Goal: Transaction & Acquisition: Register for event/course

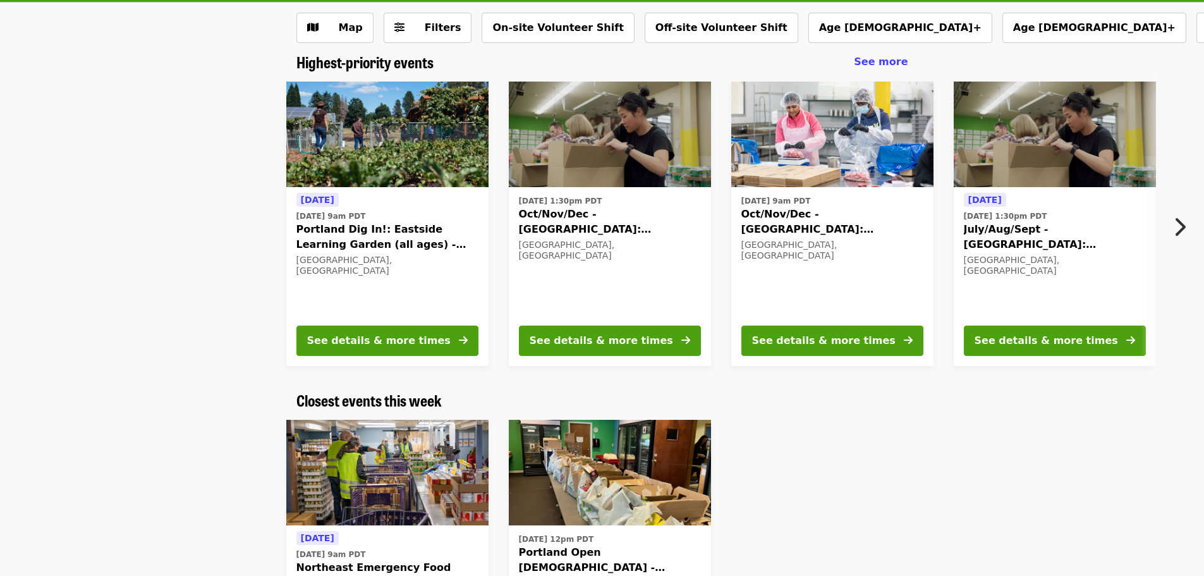
scroll to position [63, 0]
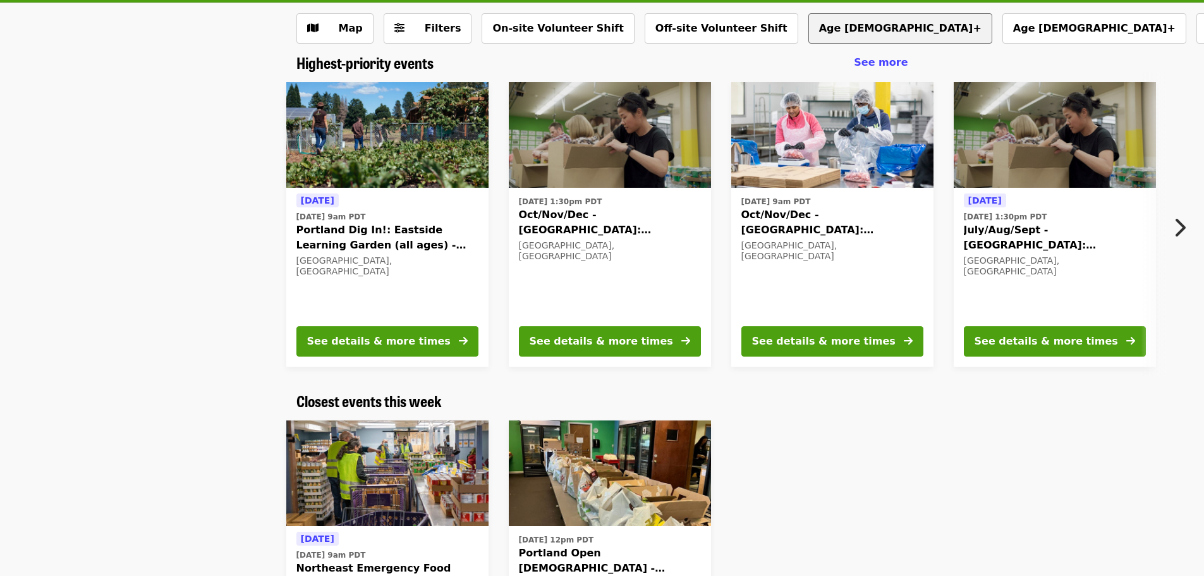
click at [808, 22] on button "Age 16+" at bounding box center [900, 28] width 184 height 30
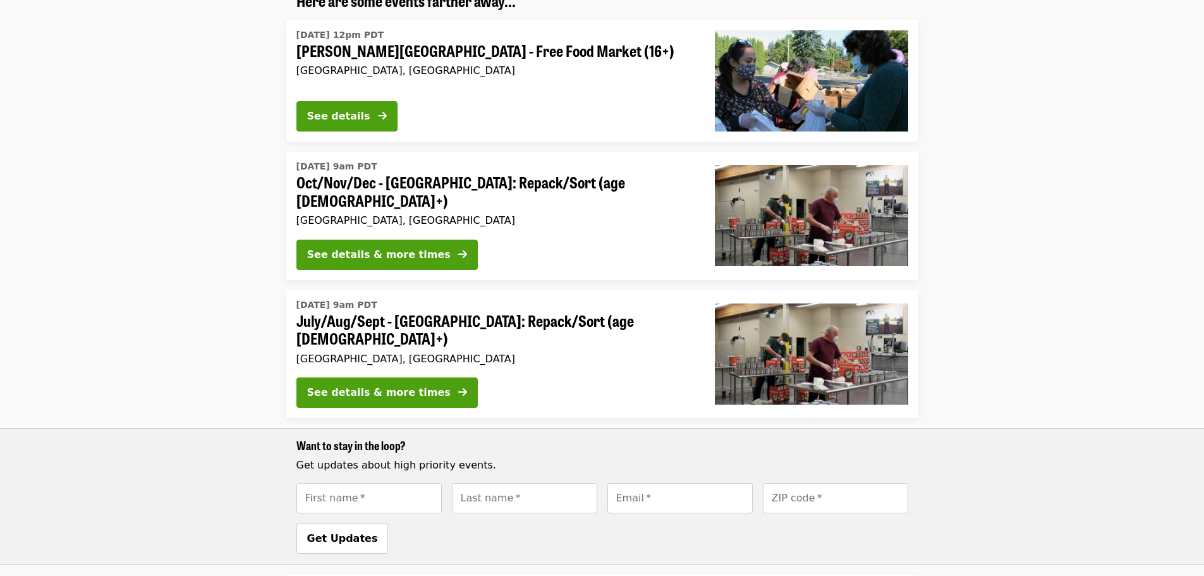
scroll to position [253, 0]
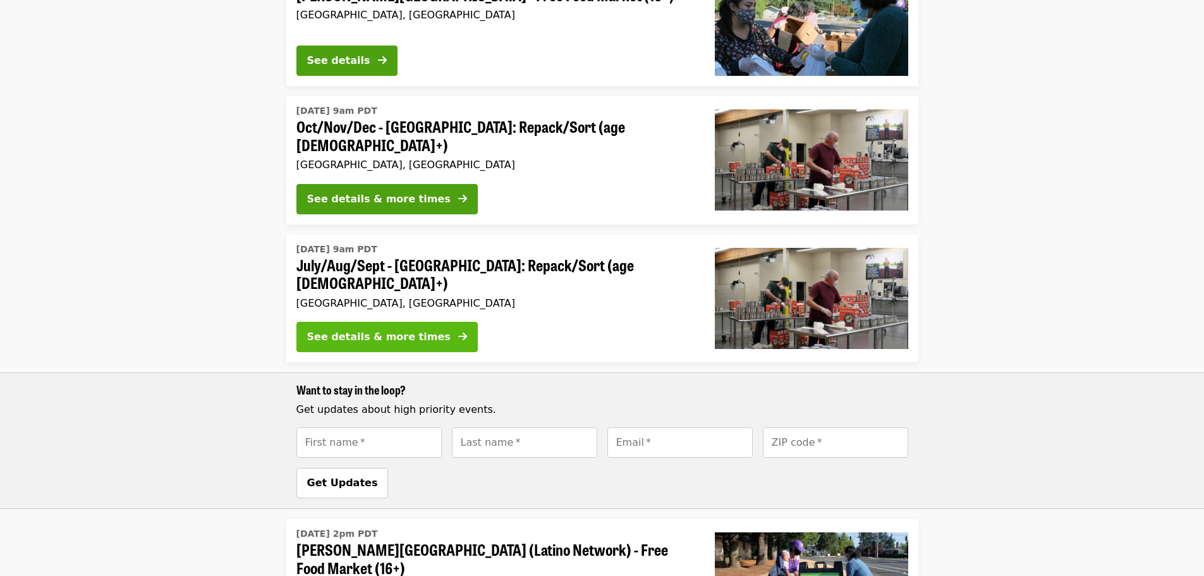
click at [415, 329] on div "See details & more times" at bounding box center [378, 336] width 143 height 15
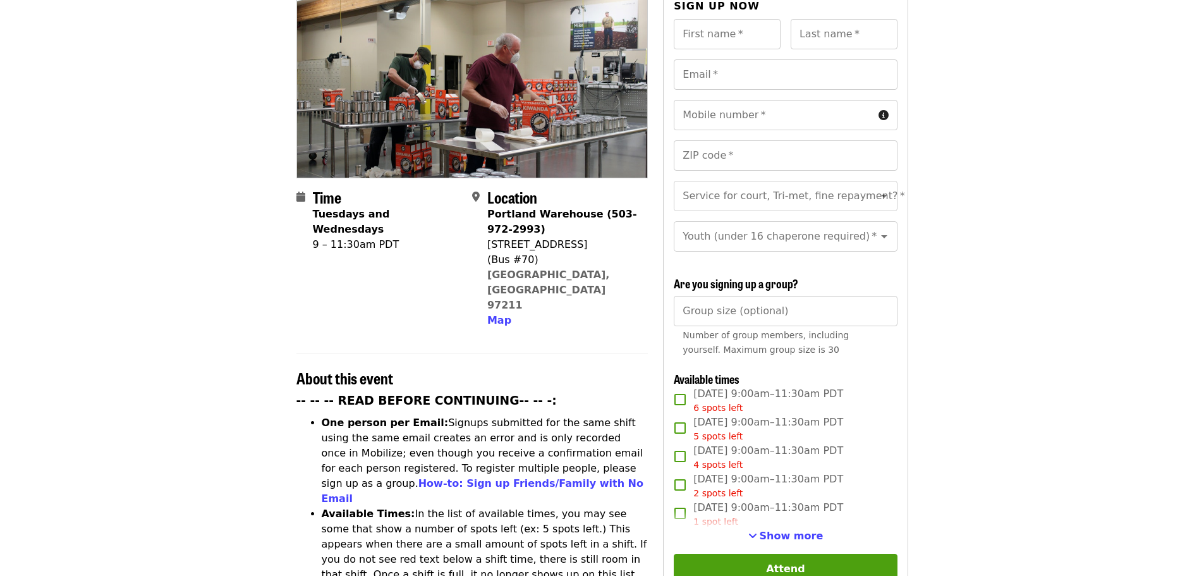
scroll to position [190, 0]
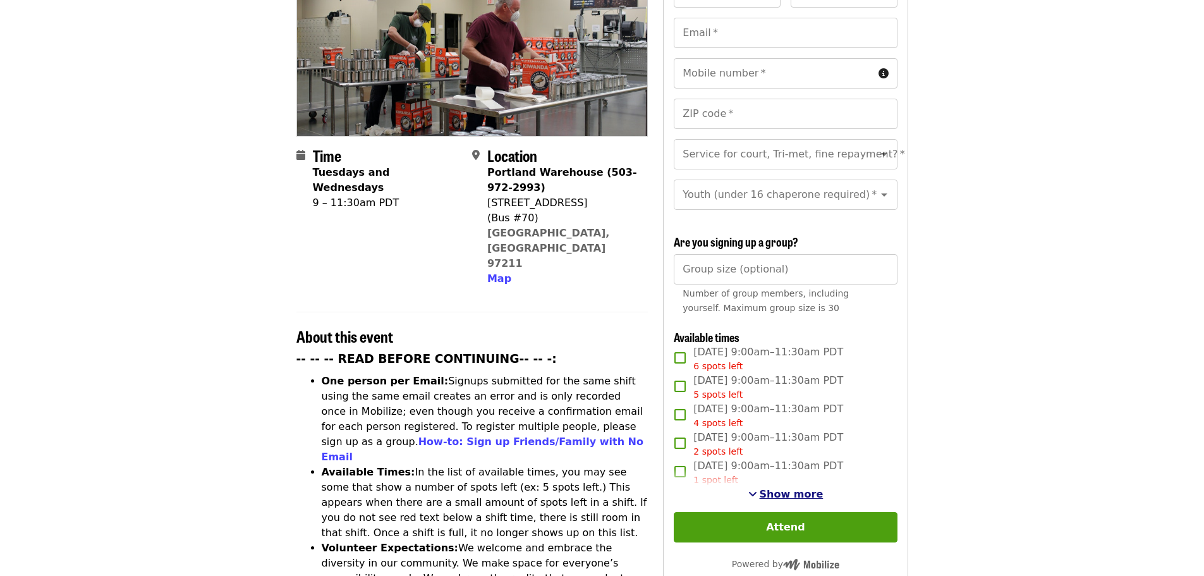
click at [801, 493] on span "Show more" at bounding box center [792, 494] width 64 height 12
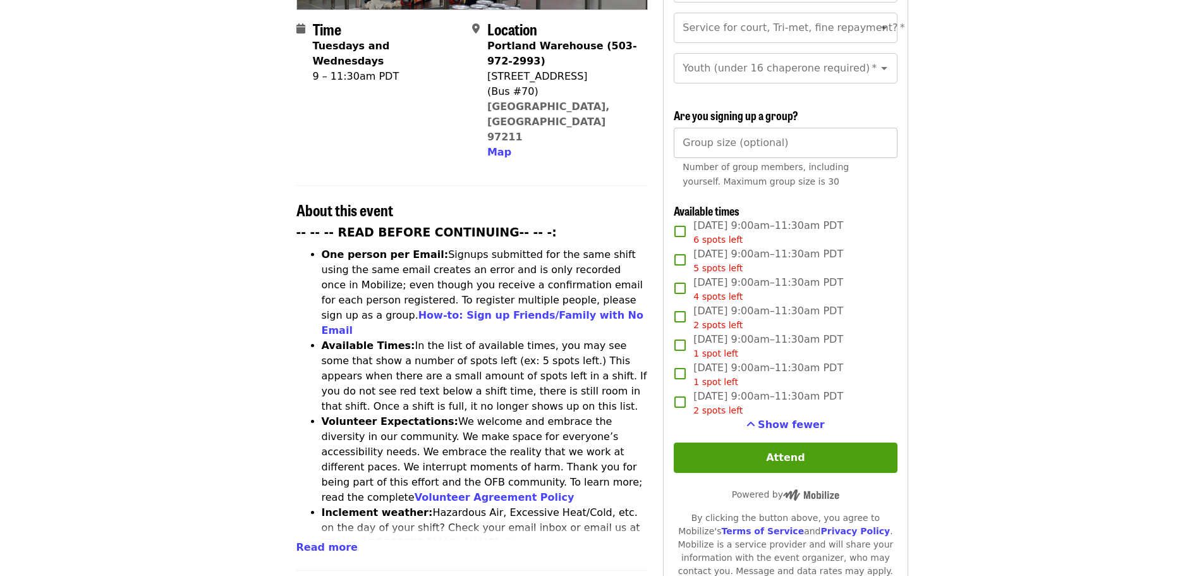
scroll to position [0, 0]
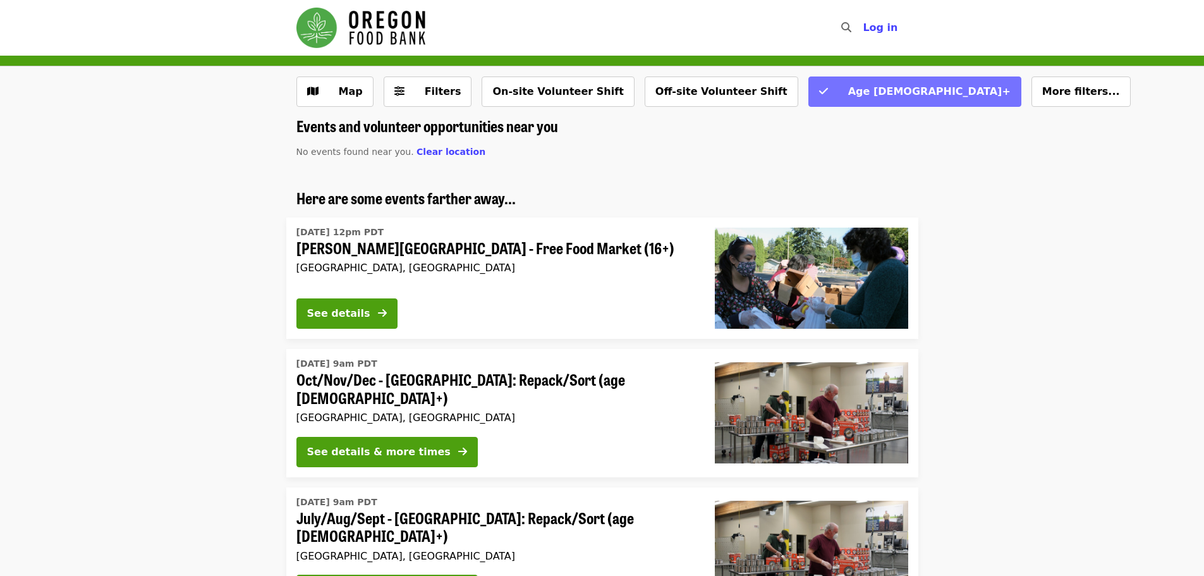
click at [848, 87] on span "Age 16+" at bounding box center [929, 91] width 162 height 12
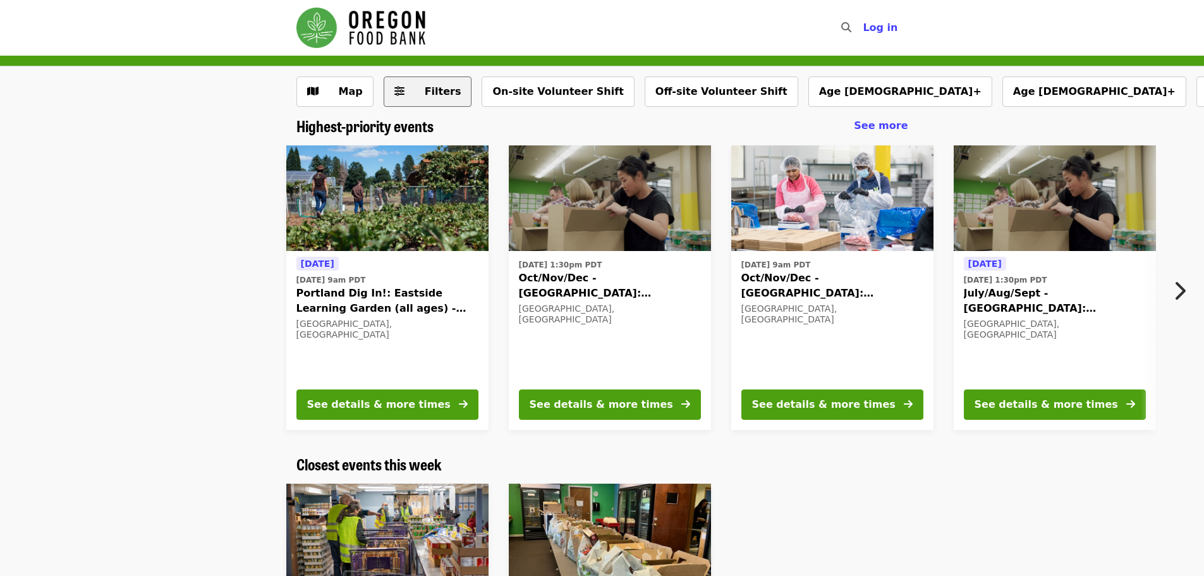
click at [425, 87] on span "Filters" at bounding box center [443, 91] width 37 height 12
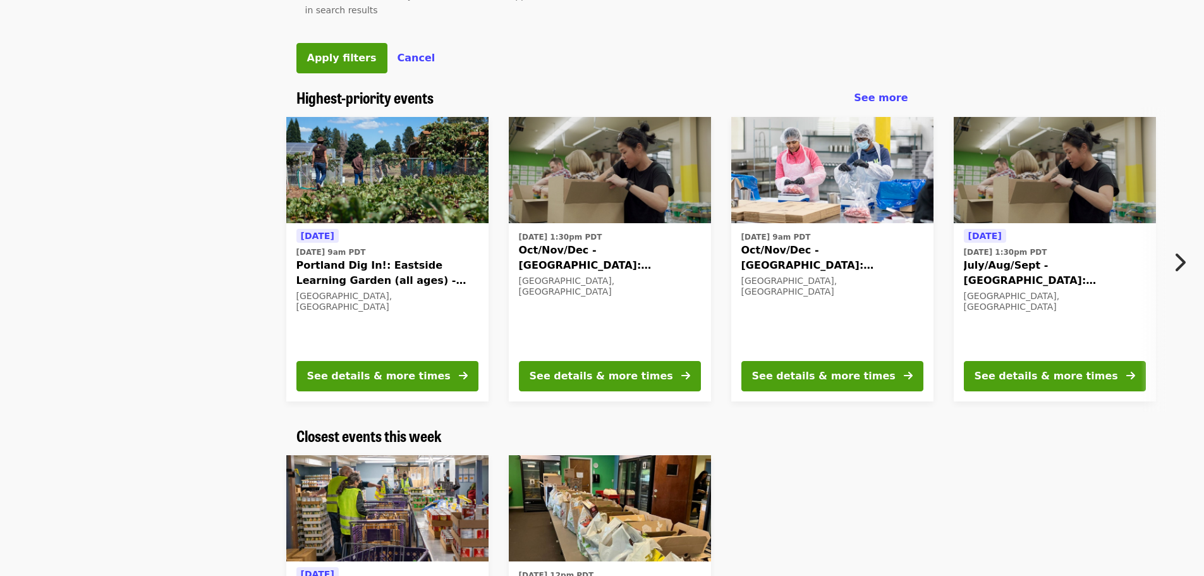
scroll to position [695, 0]
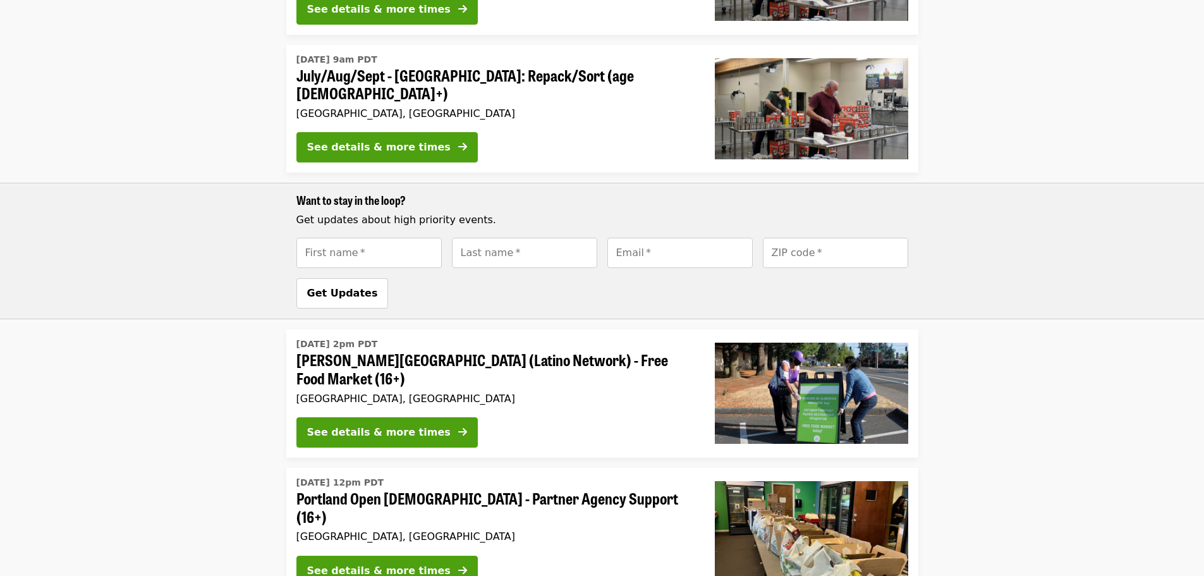
scroll to position [63, 0]
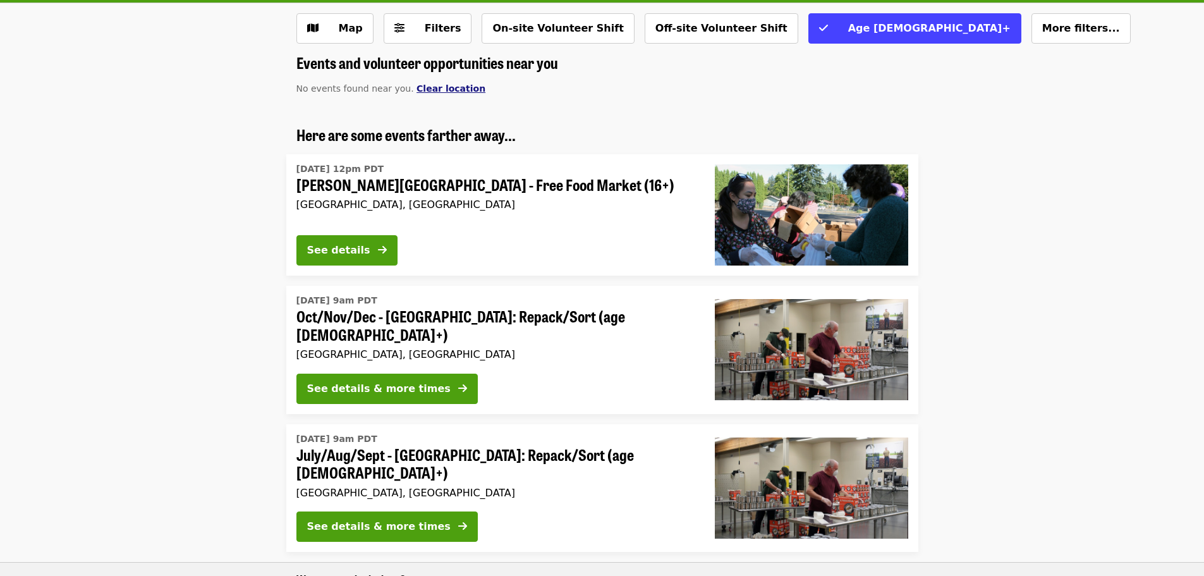
click at [428, 90] on span "Clear location" at bounding box center [450, 88] width 69 height 10
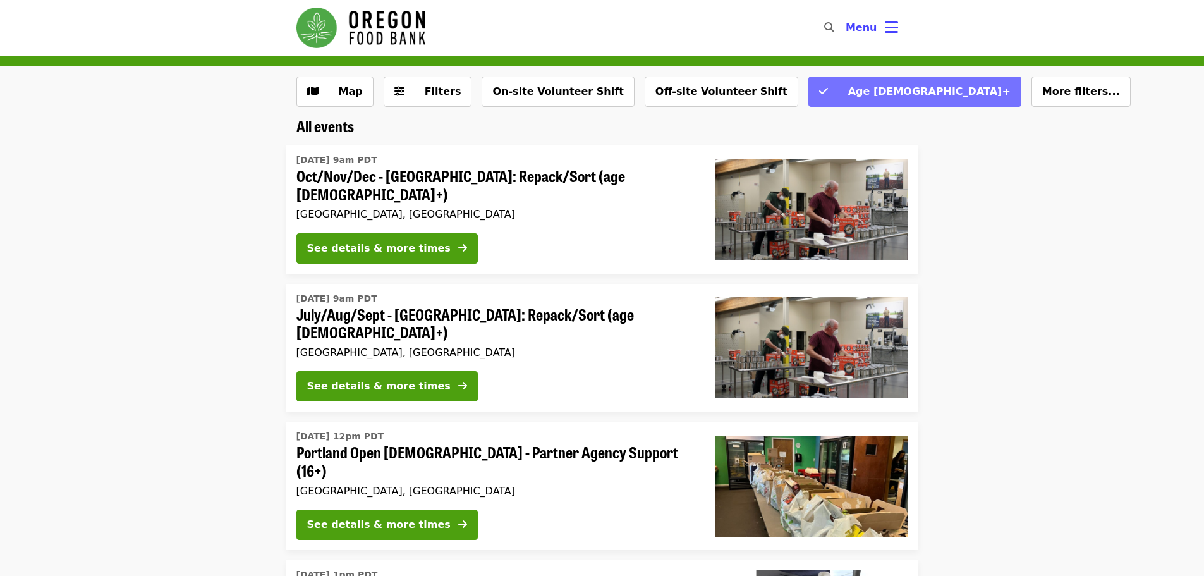
click at [835, 98] on span "Age 16+" at bounding box center [922, 91] width 175 height 15
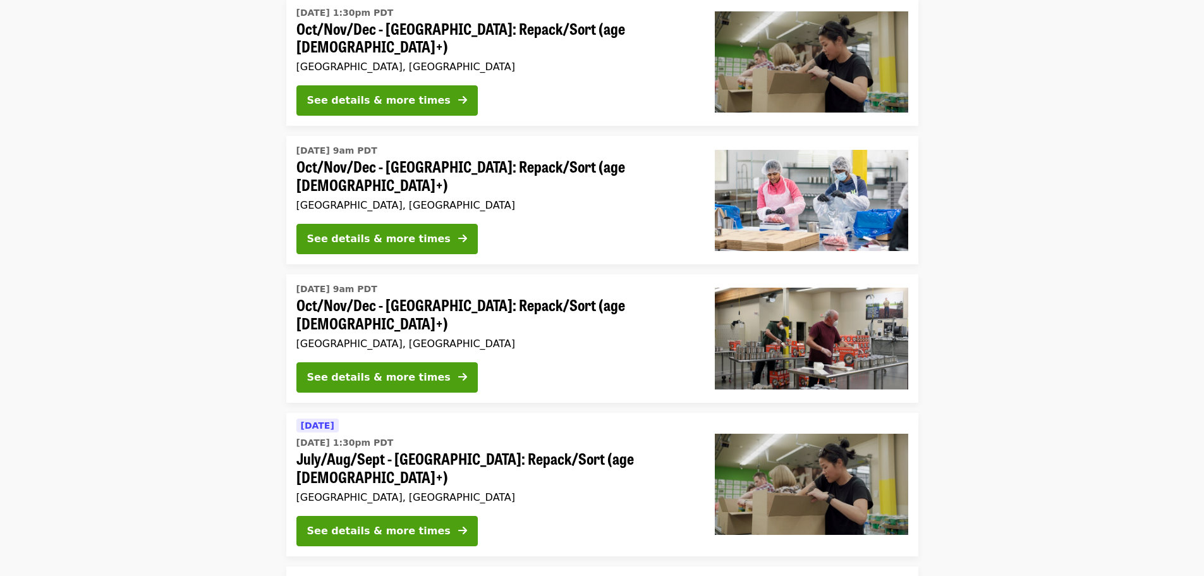
scroll to position [442, 0]
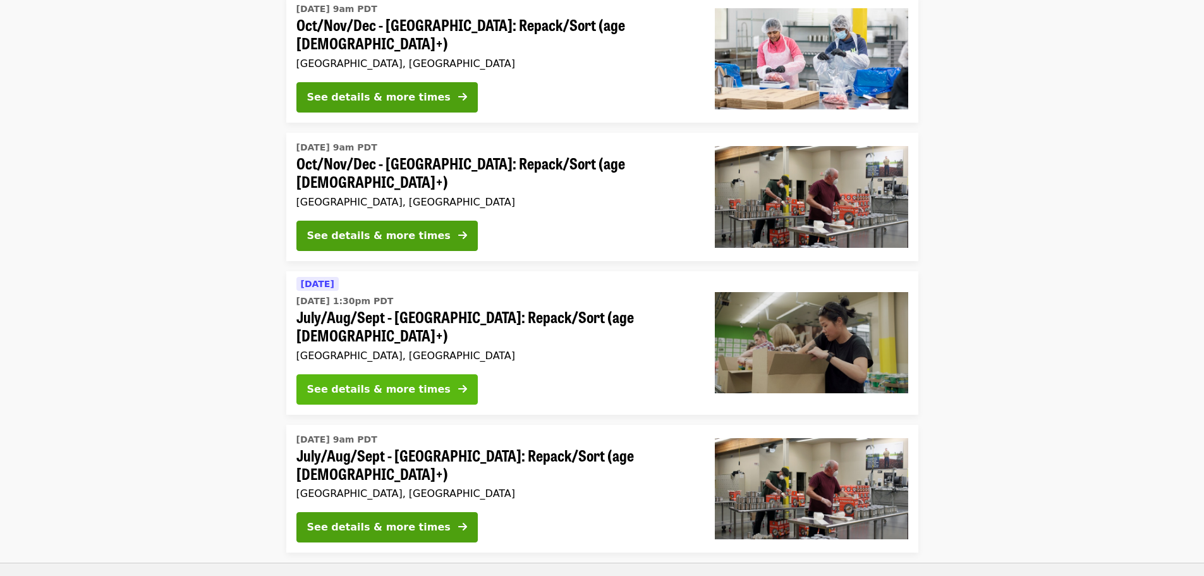
click at [403, 382] on div "See details & more times" at bounding box center [378, 389] width 143 height 15
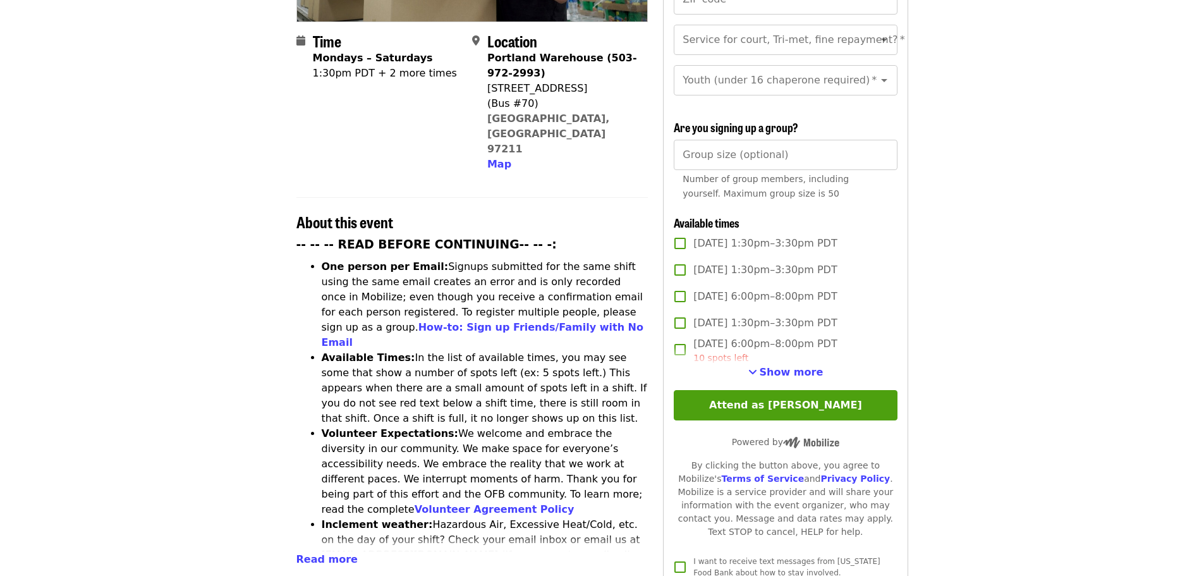
scroll to position [442, 0]
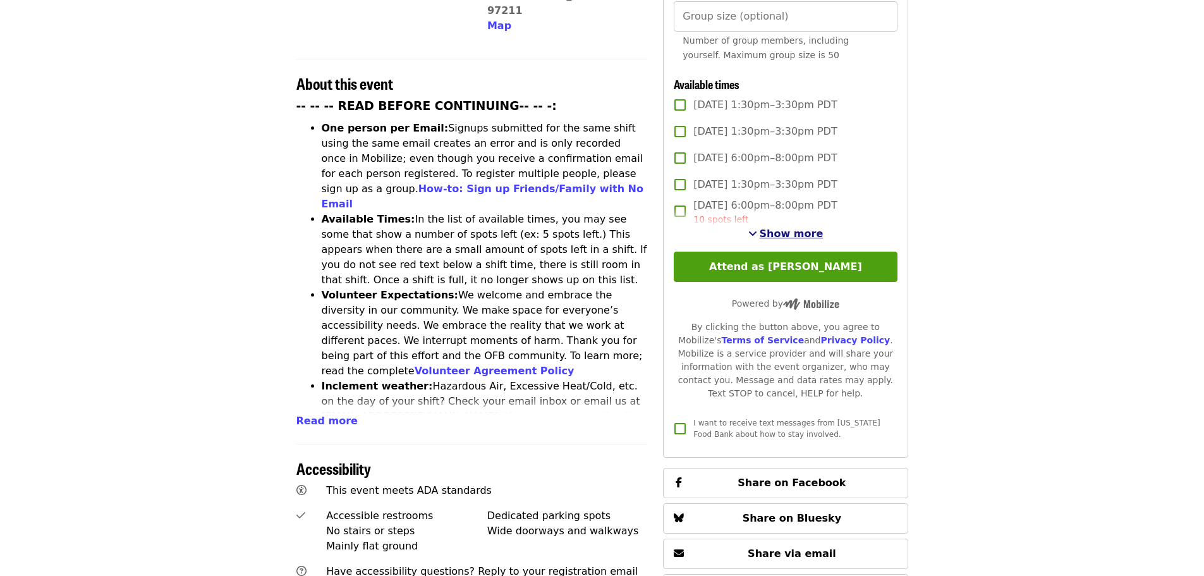
click at [780, 233] on span "Show more" at bounding box center [792, 233] width 64 height 12
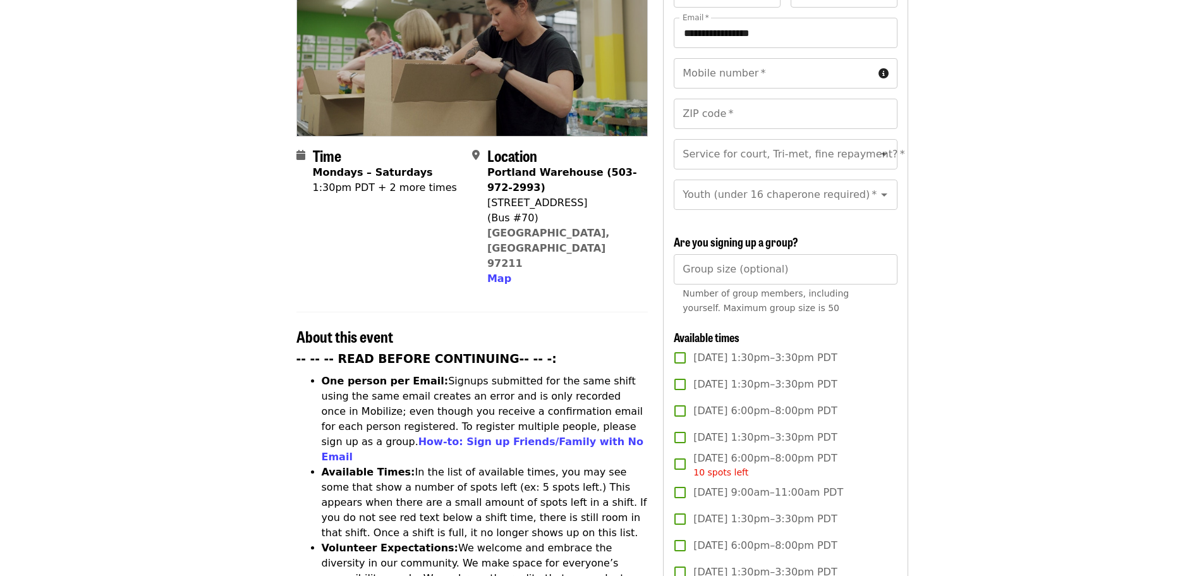
scroll to position [0, 0]
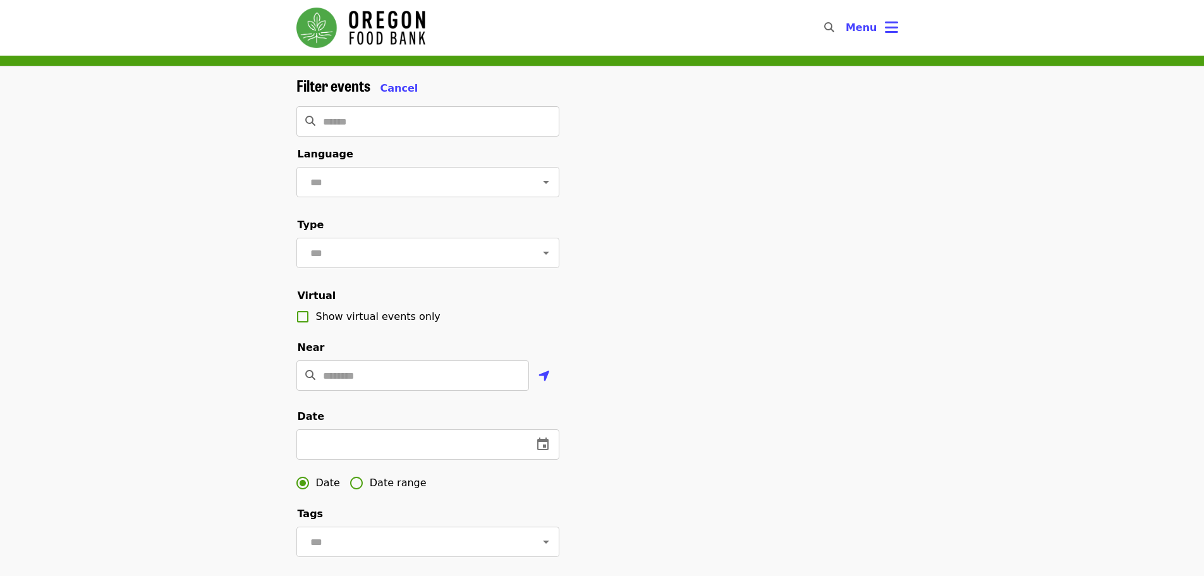
scroll to position [190, 0]
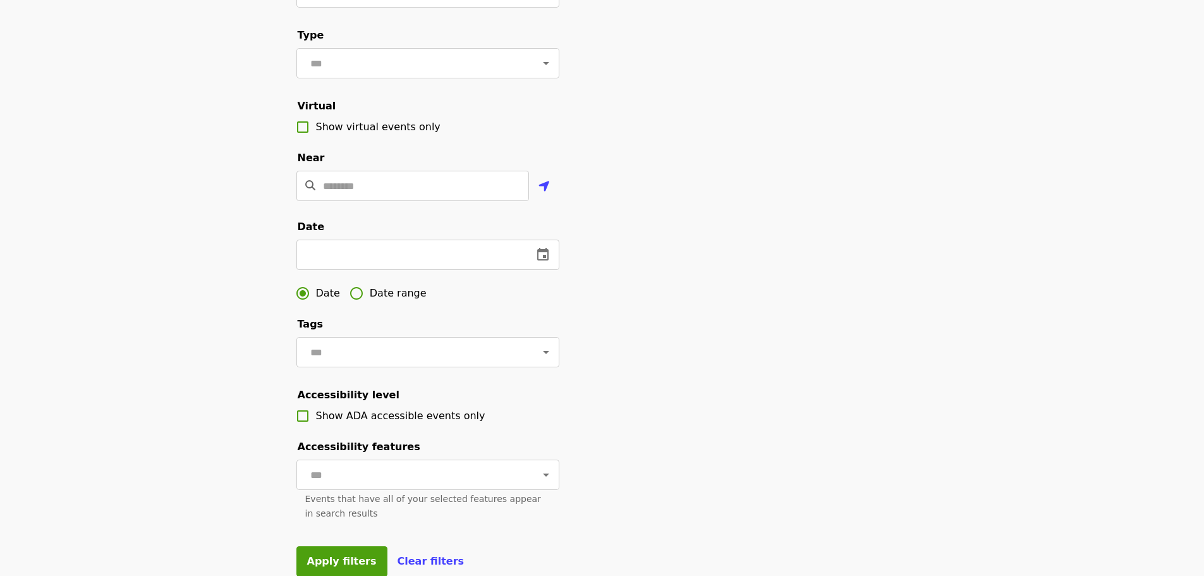
click at [433, 182] on fieldset "Near ​" at bounding box center [427, 179] width 263 height 59
click at [432, 197] on input "Location" at bounding box center [426, 186] width 206 height 30
drag, startPoint x: 380, startPoint y: 195, endPoint x: 296, endPoint y: 201, distance: 83.6
click at [296, 201] on div "******* ​" at bounding box center [412, 186] width 233 height 30
paste input "**********"
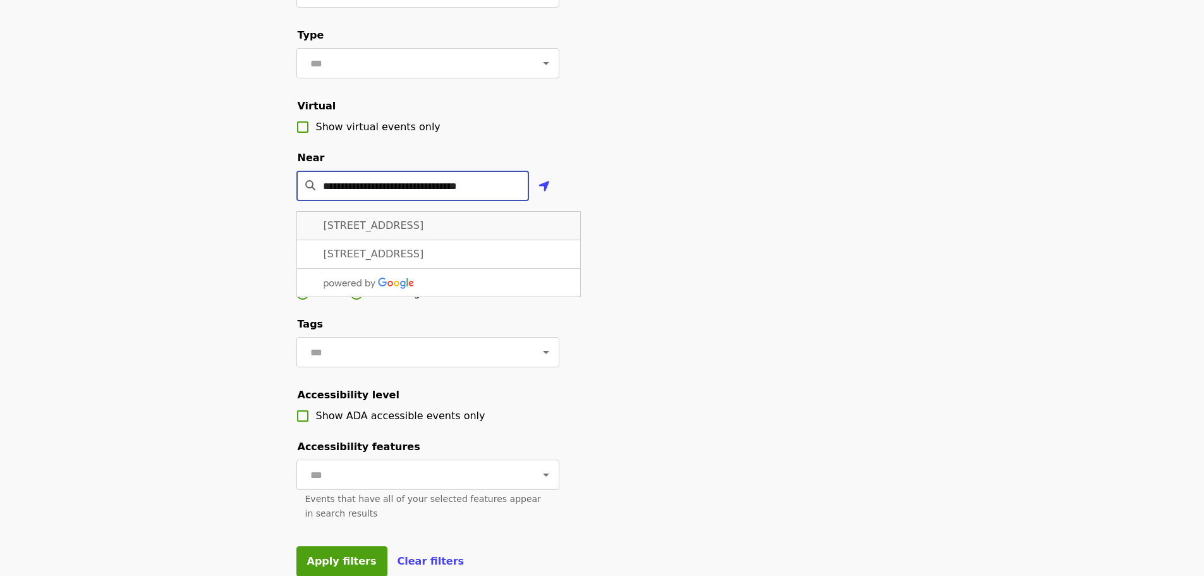
click at [373, 231] on span "7900 NE 33rd Dr, Portland, OR 97211, USA" at bounding box center [374, 225] width 100 height 12
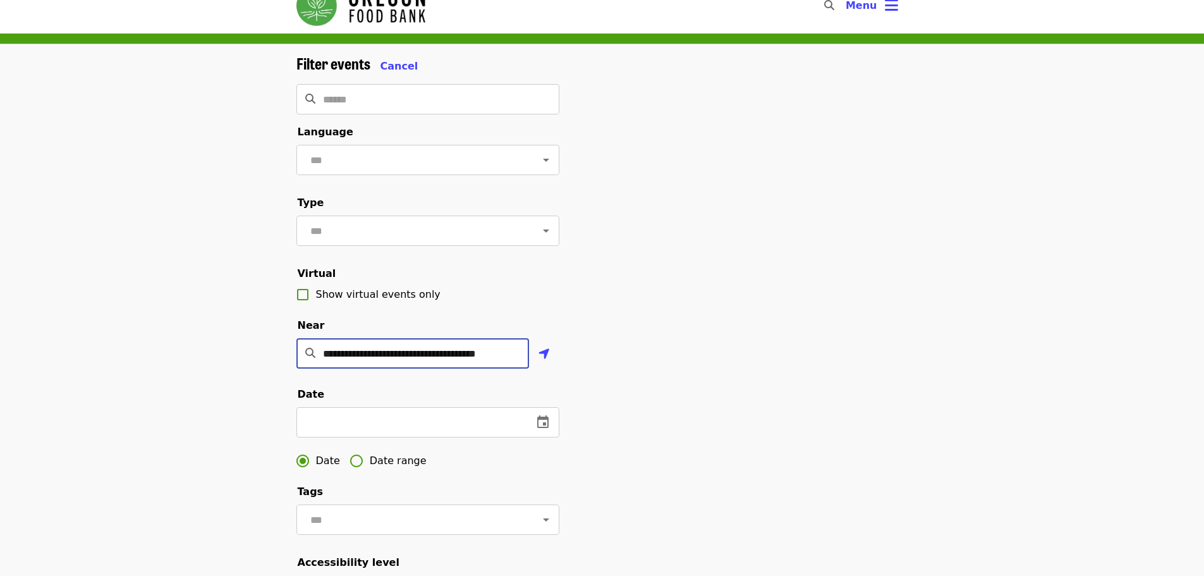
scroll to position [0, 0]
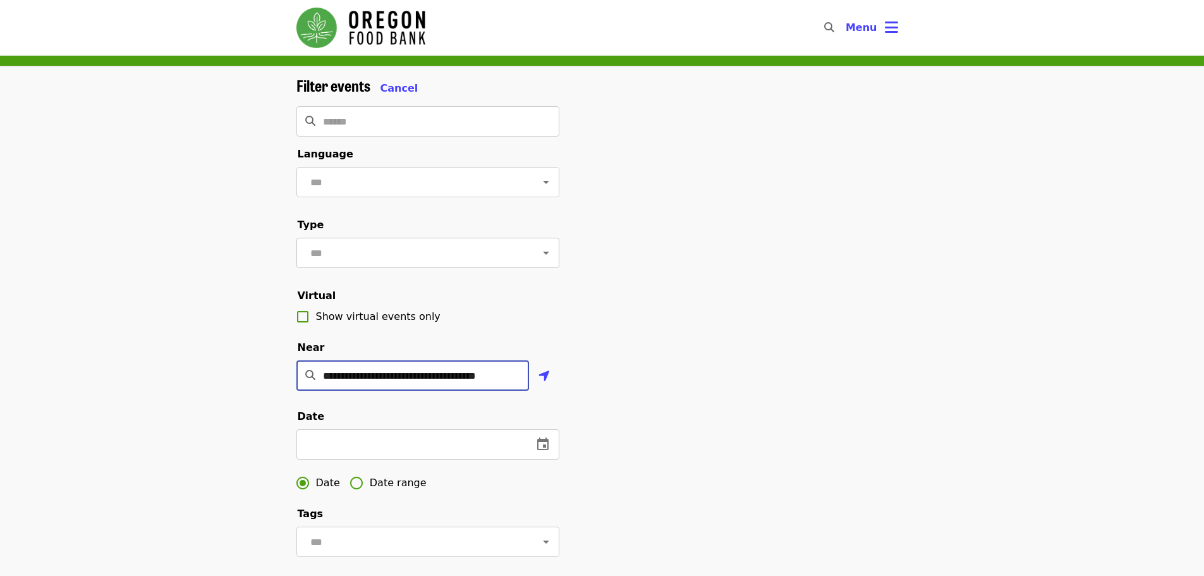
click at [542, 260] on icon "Open" at bounding box center [545, 252] width 15 height 15
type input "**********"
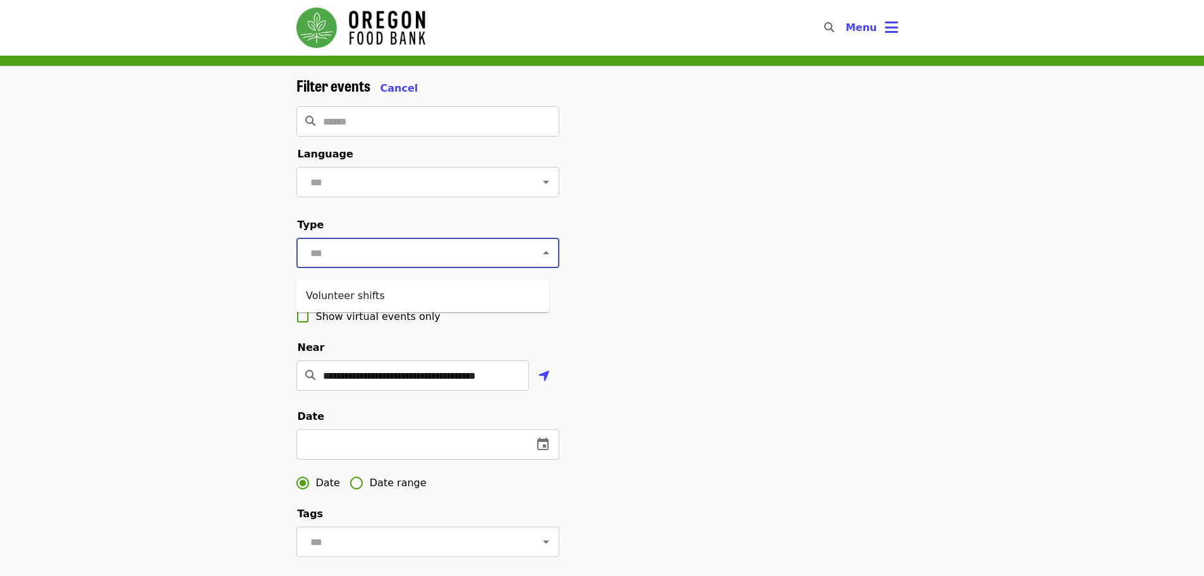
click at [542, 260] on icon "Close" at bounding box center [545, 252] width 15 height 15
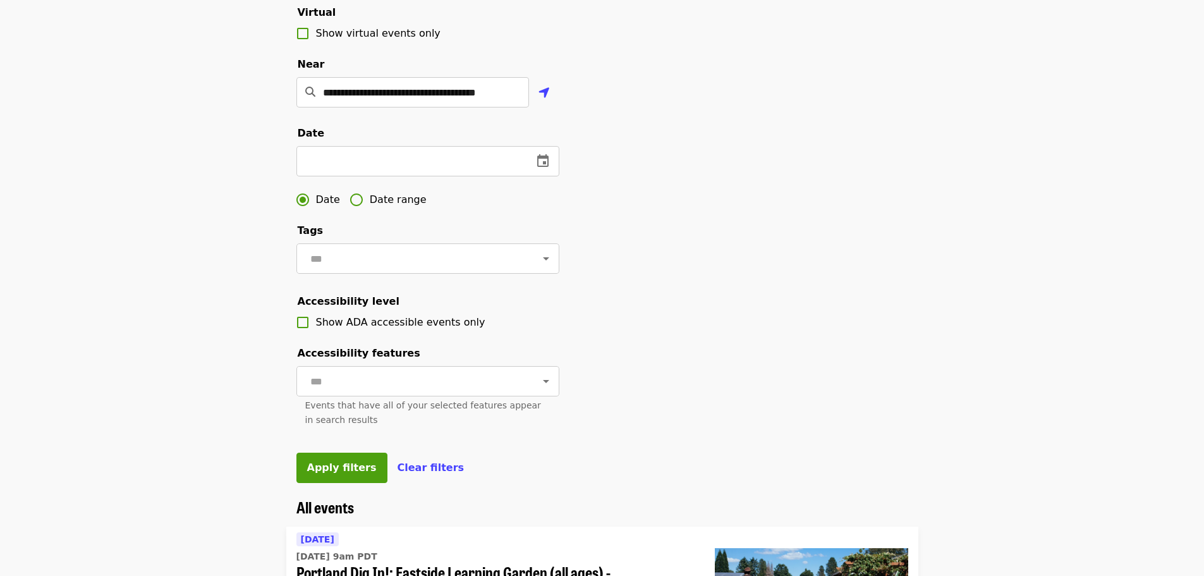
scroll to position [316, 0]
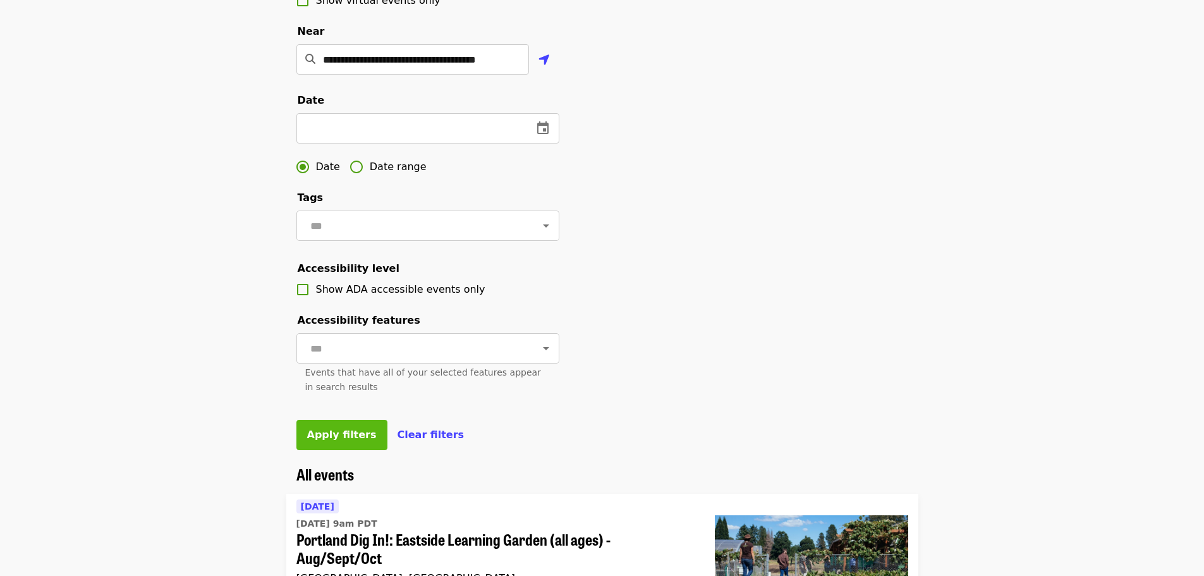
click at [324, 440] on span "Apply filters" at bounding box center [342, 434] width 70 height 12
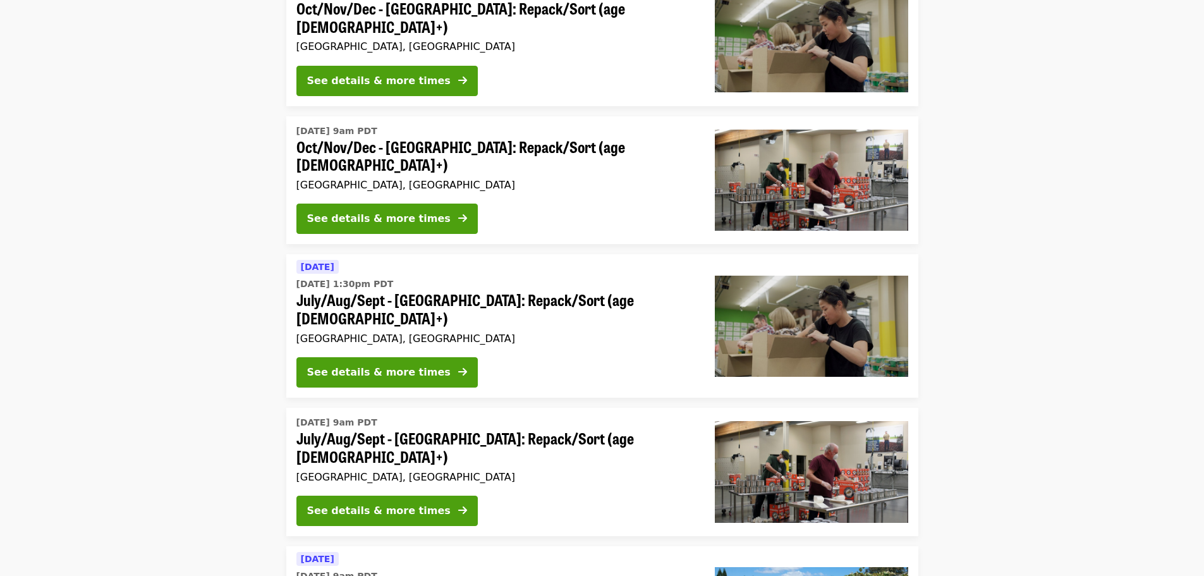
scroll to position [190, 0]
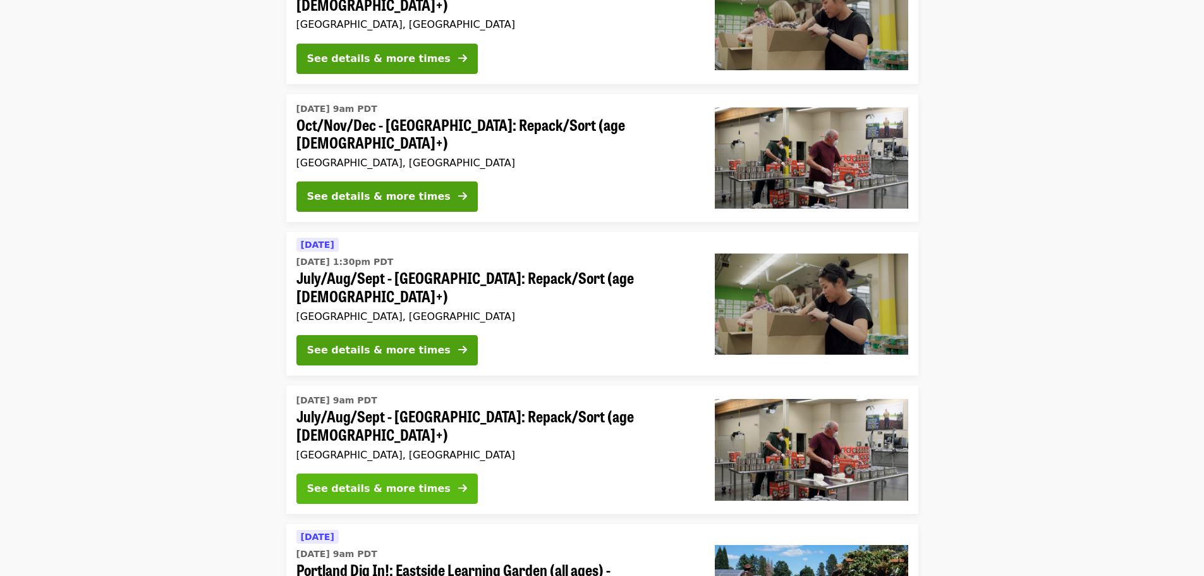
click at [397, 481] on div "See details & more times" at bounding box center [378, 488] width 143 height 15
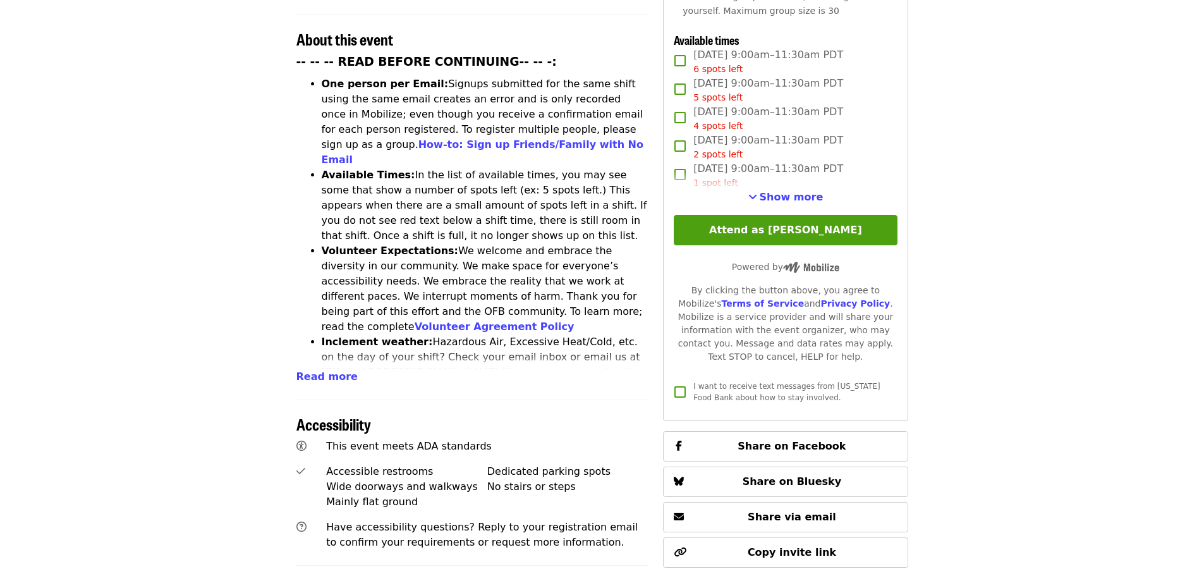
scroll to position [506, 0]
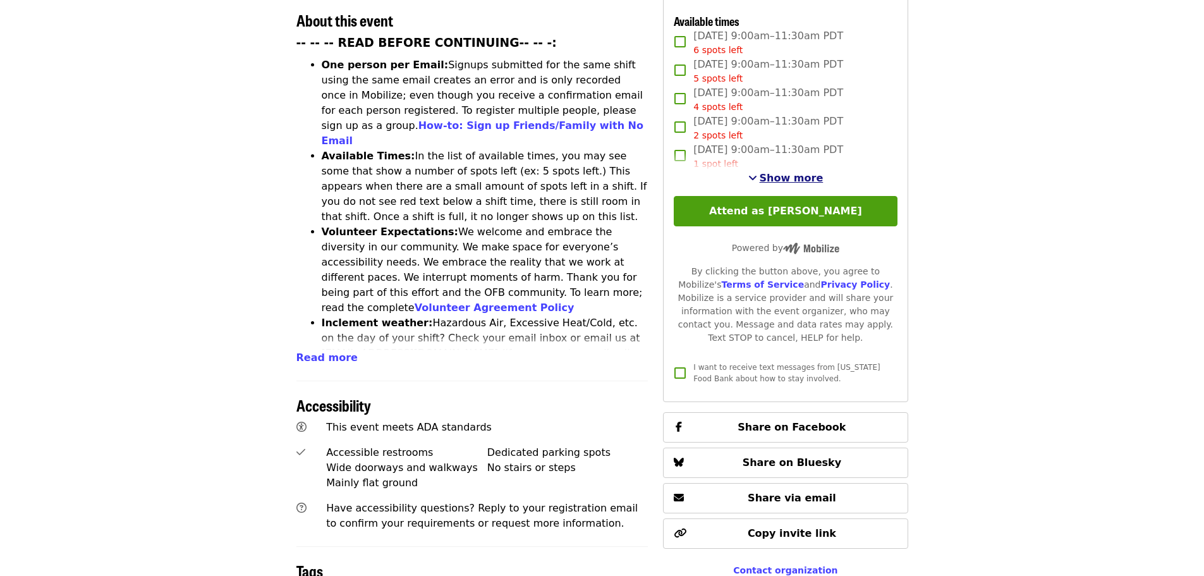
click at [780, 176] on span "Show more" at bounding box center [792, 178] width 64 height 12
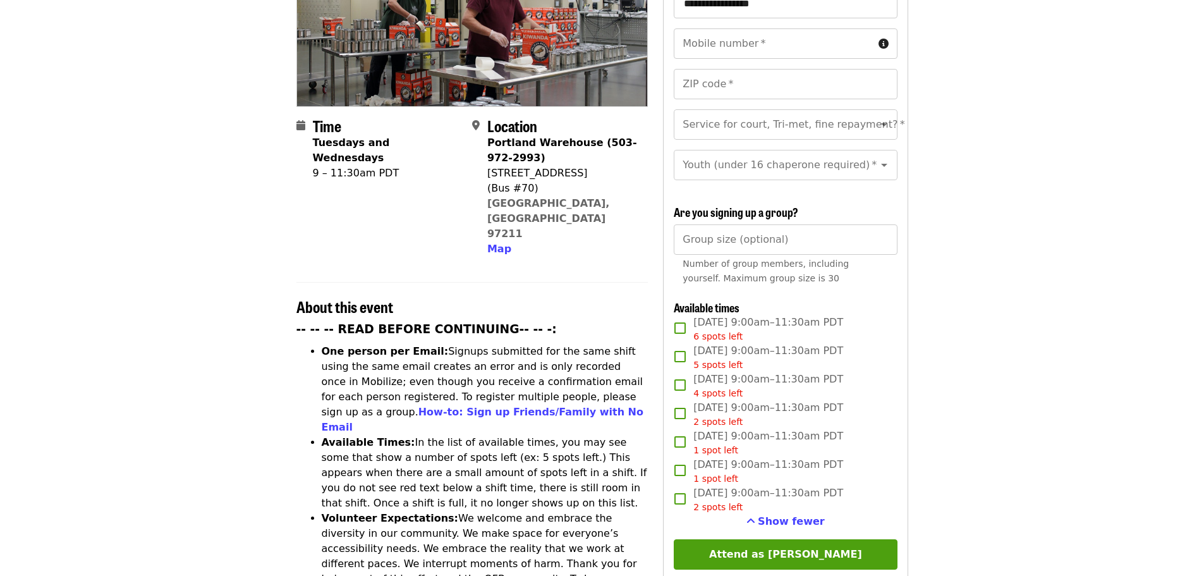
scroll to position [63, 0]
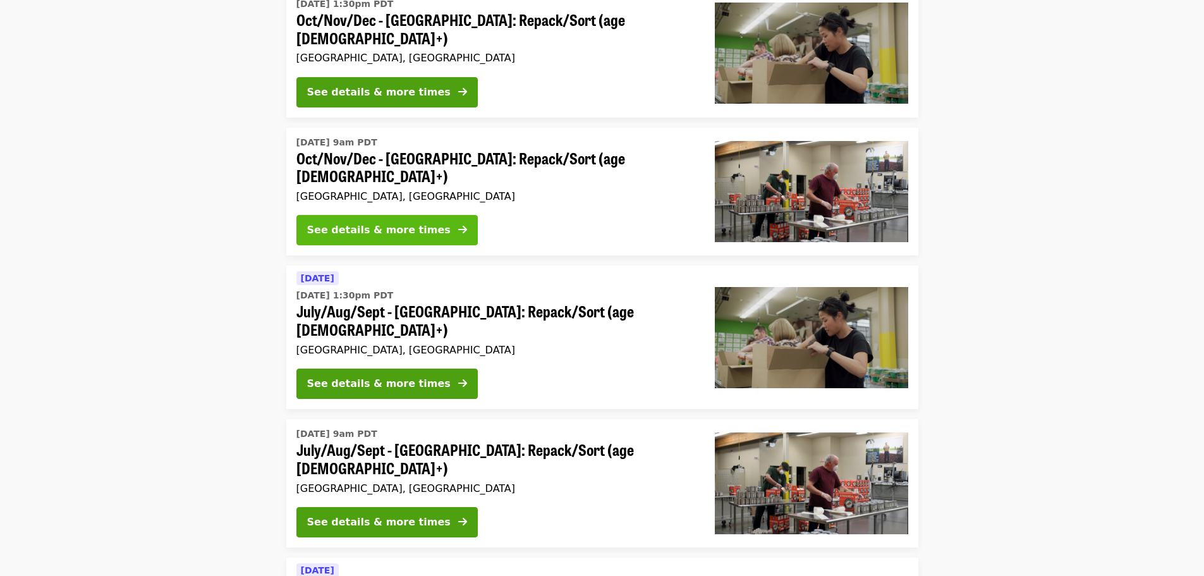
scroll to position [126, 0]
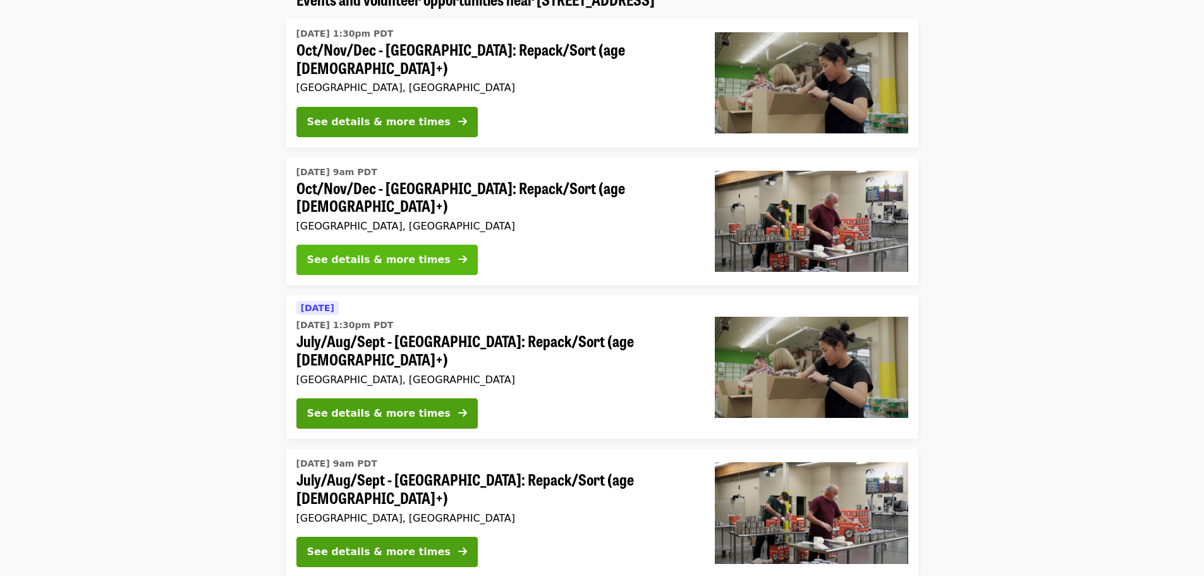
click at [394, 252] on div "See details & more times" at bounding box center [378, 259] width 143 height 15
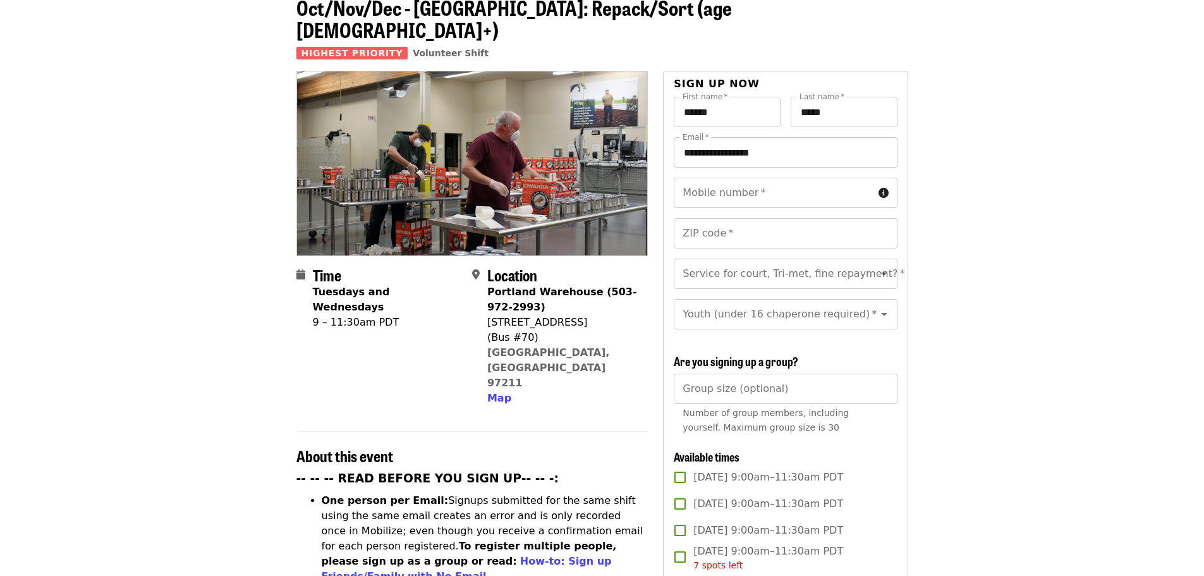
scroll to position [442, 0]
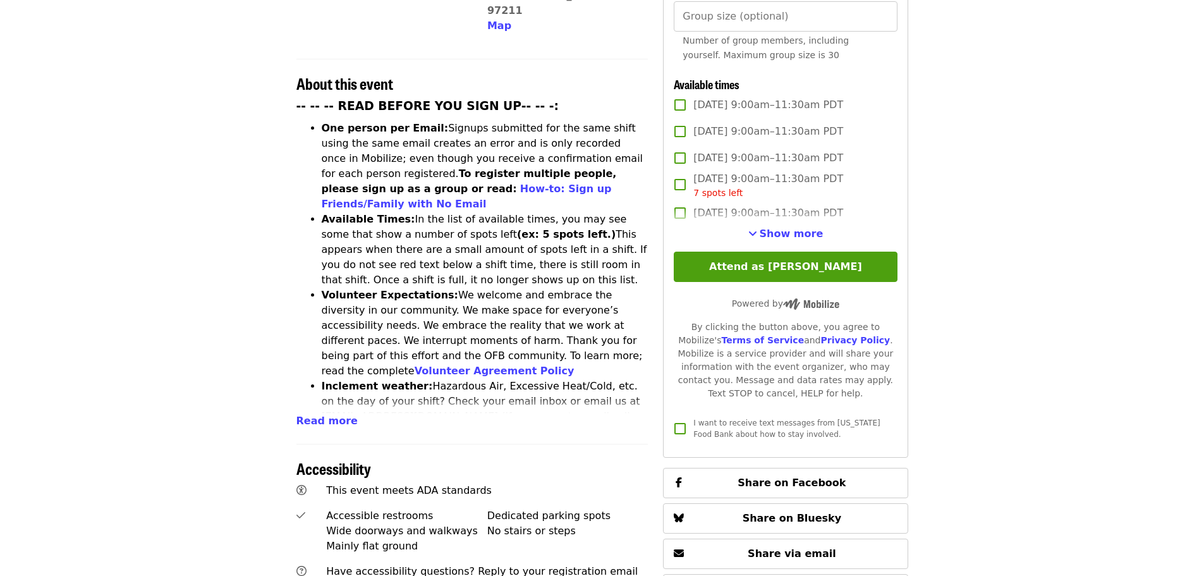
click at [784, 232] on span "Show more" at bounding box center [792, 233] width 64 height 12
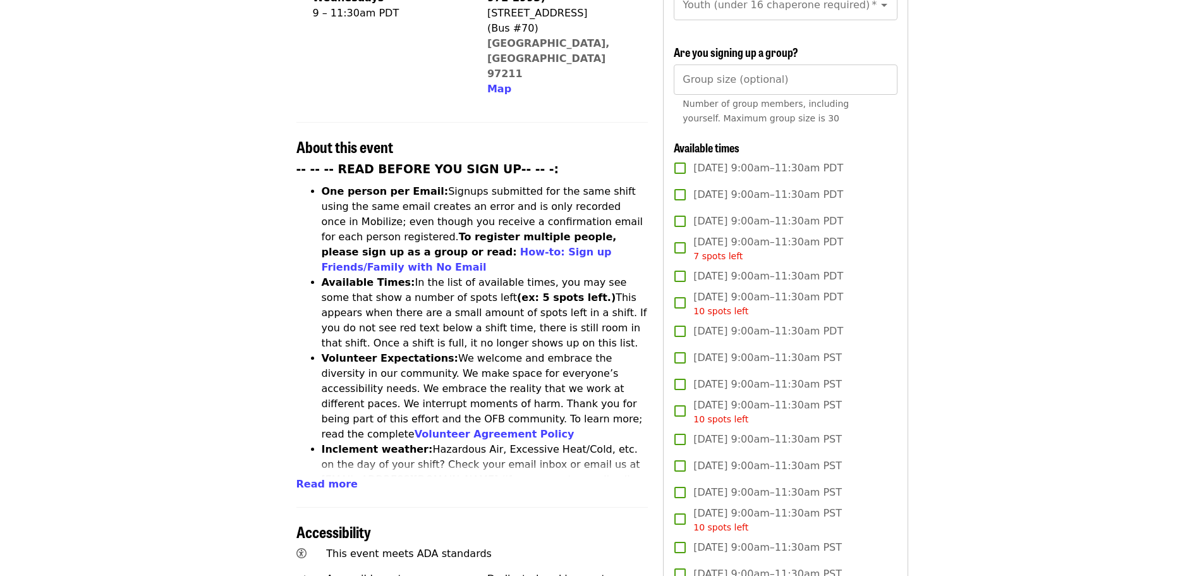
scroll to position [0, 0]
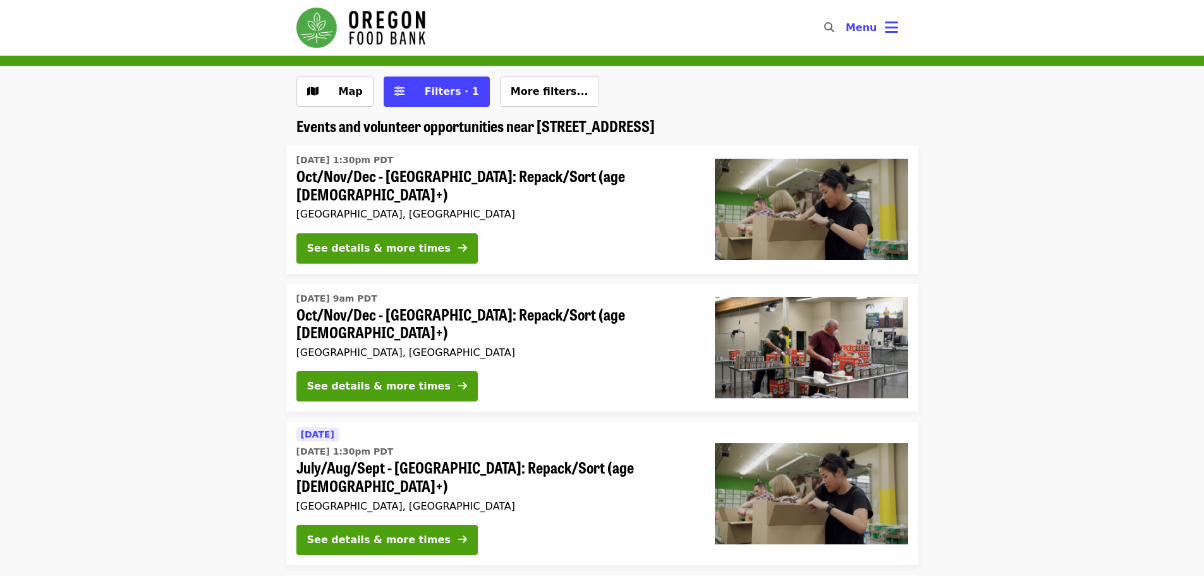
scroll to position [126, 0]
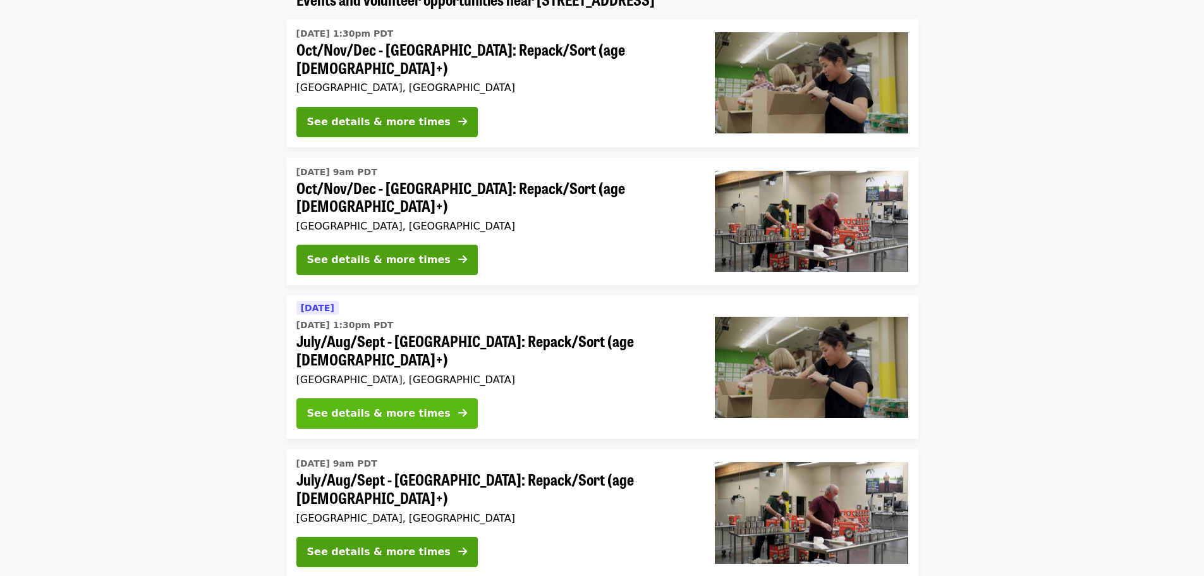
click at [402, 406] on div "See details & more times" at bounding box center [378, 413] width 143 height 15
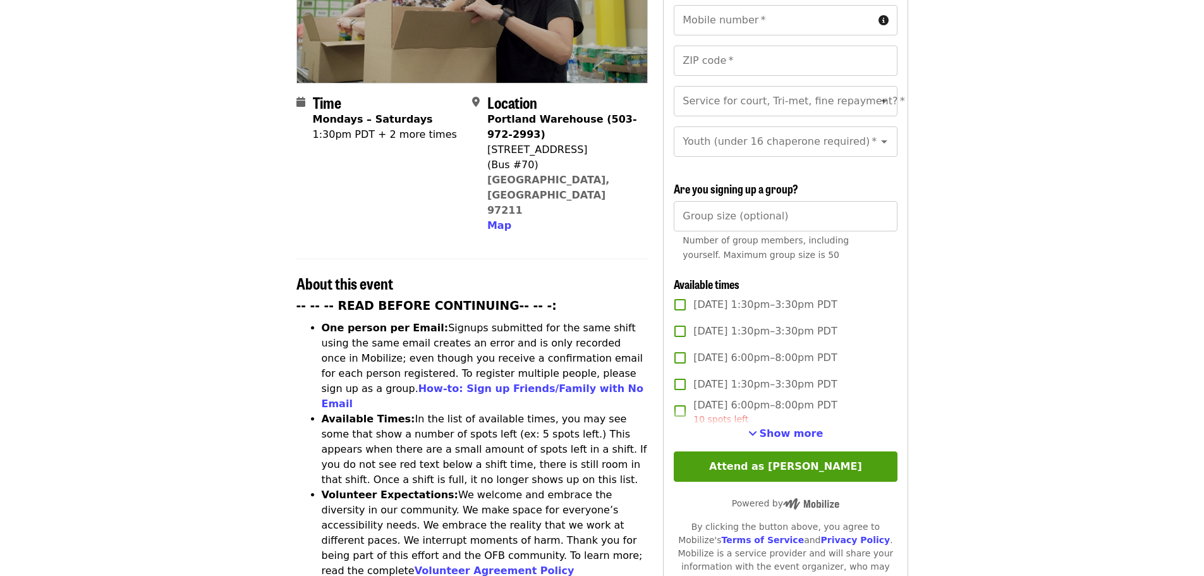
scroll to position [253, 0]
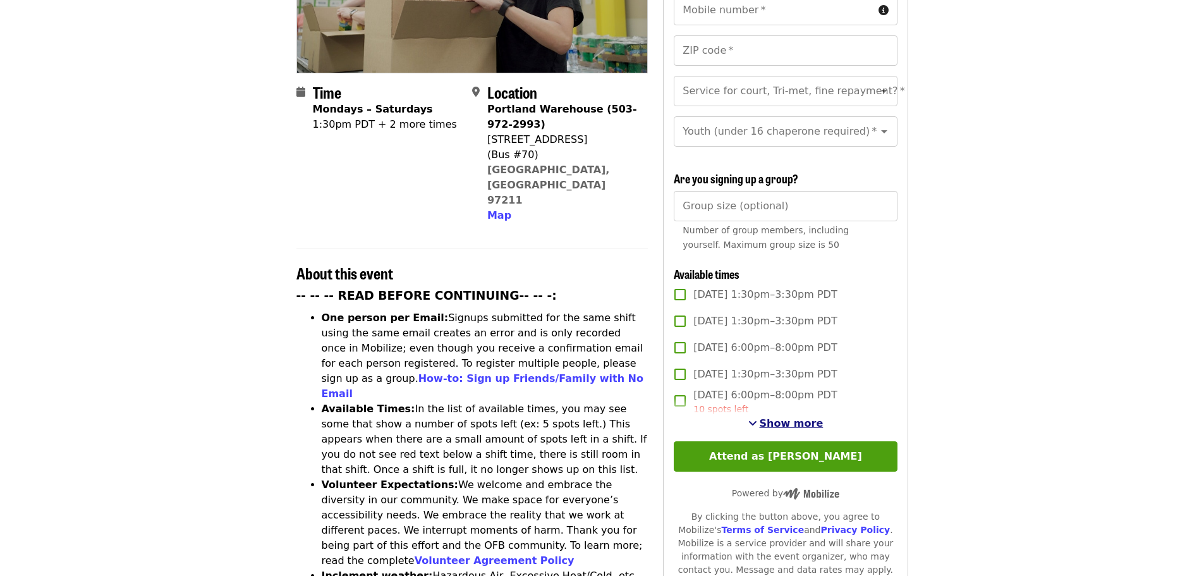
click at [787, 417] on span "Show more" at bounding box center [792, 423] width 64 height 12
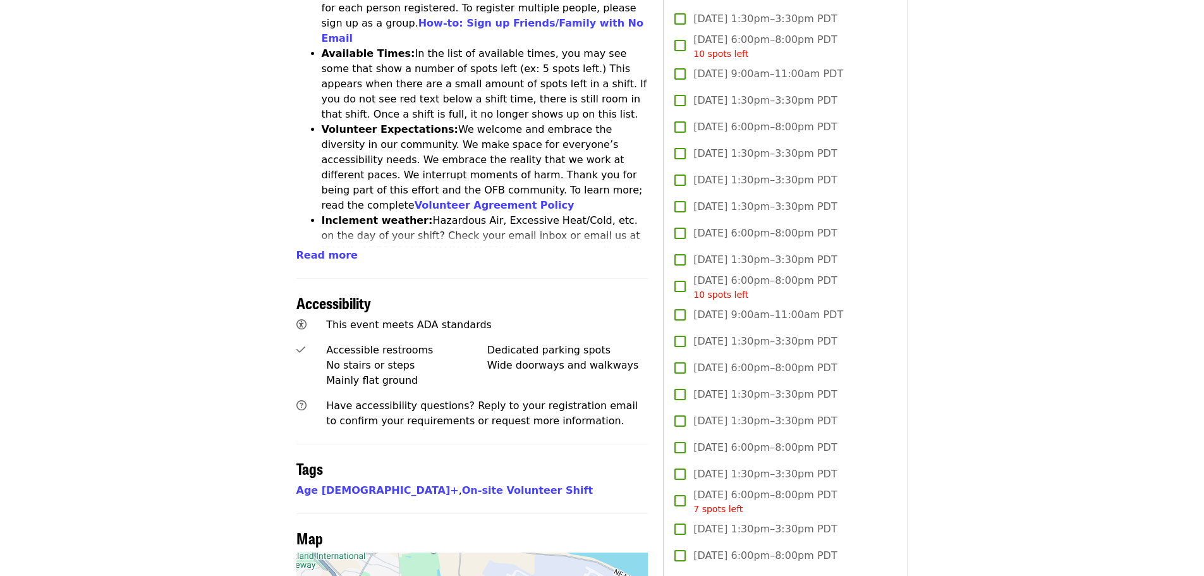
scroll to position [632, 0]
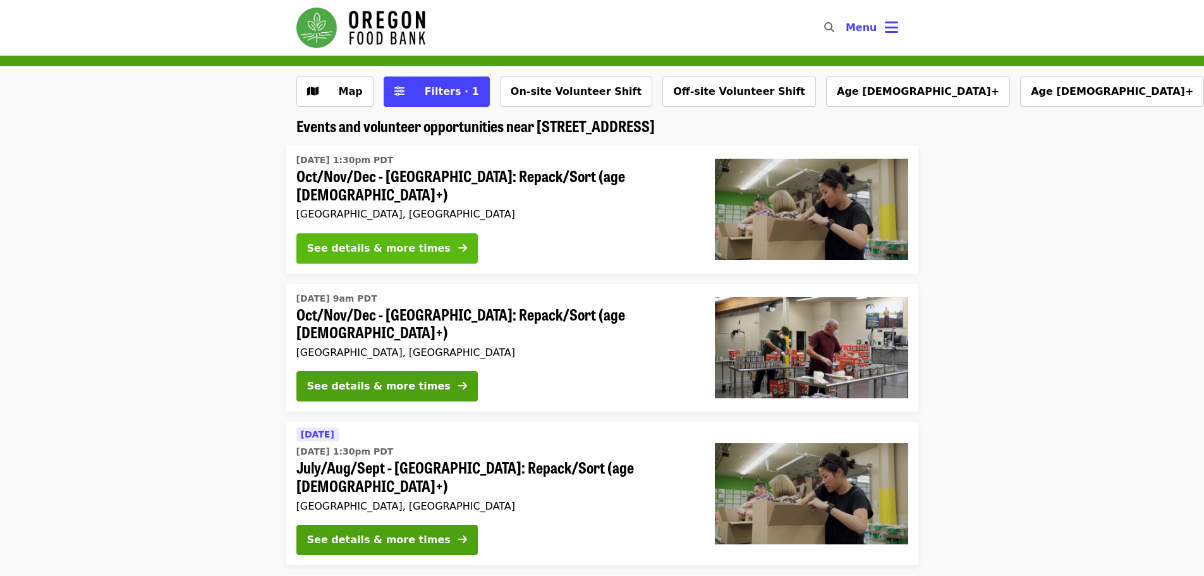
click at [366, 243] on div "See details & more times" at bounding box center [378, 248] width 143 height 15
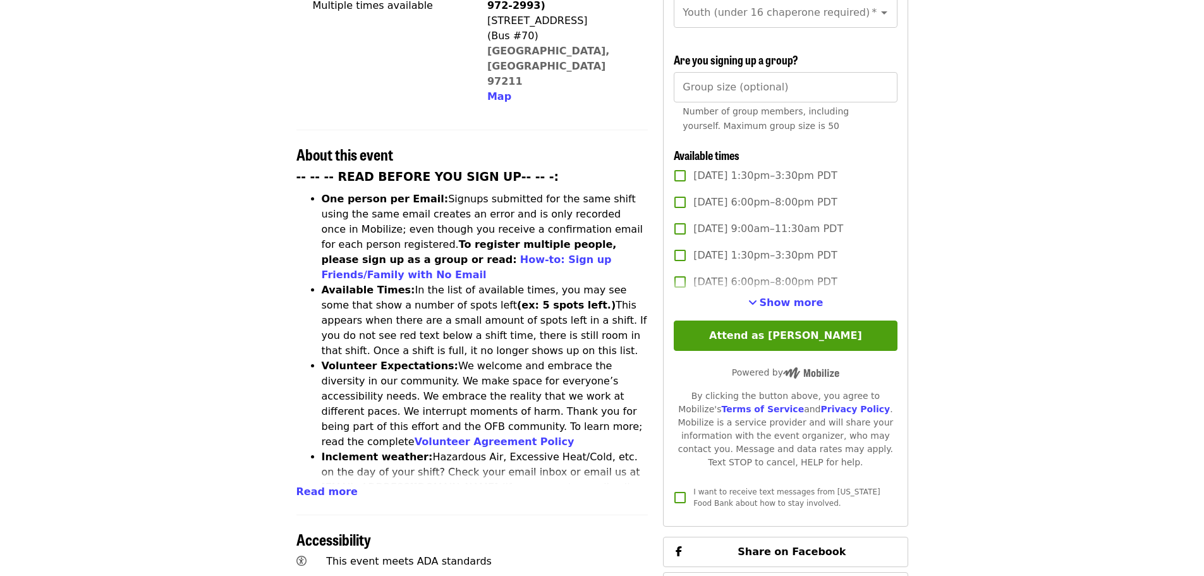
scroll to position [442, 0]
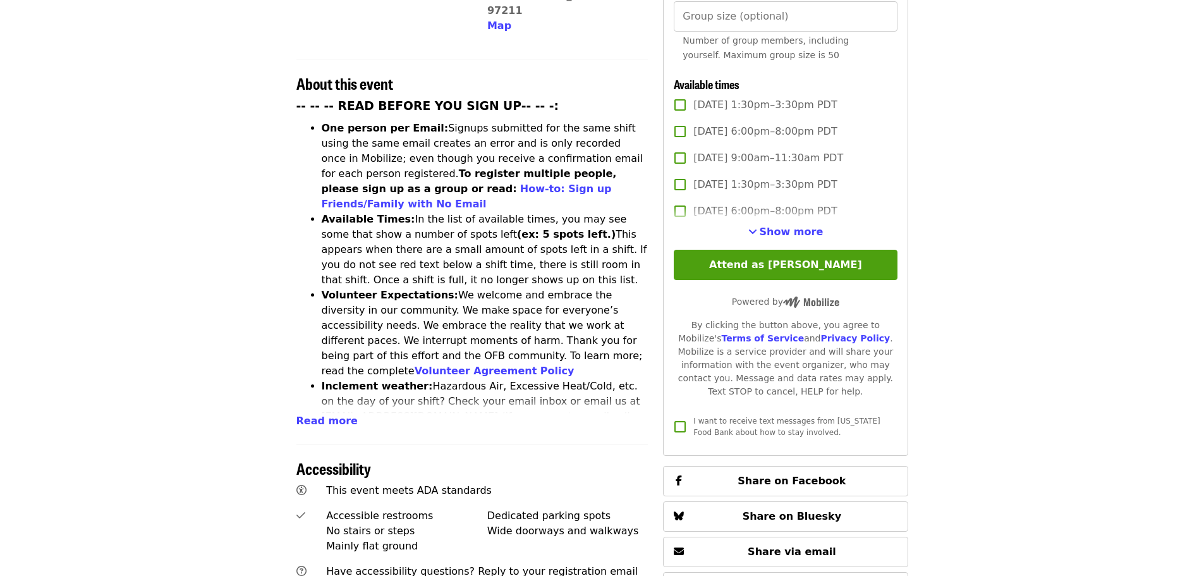
click at [788, 230] on span "Show more" at bounding box center [792, 232] width 64 height 12
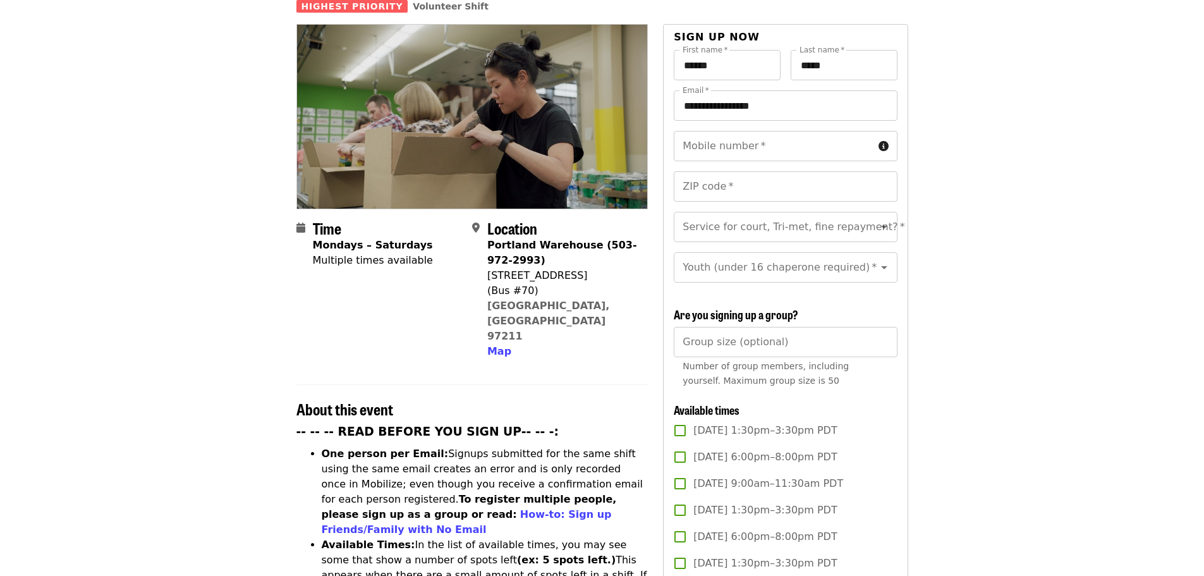
scroll to position [0, 0]
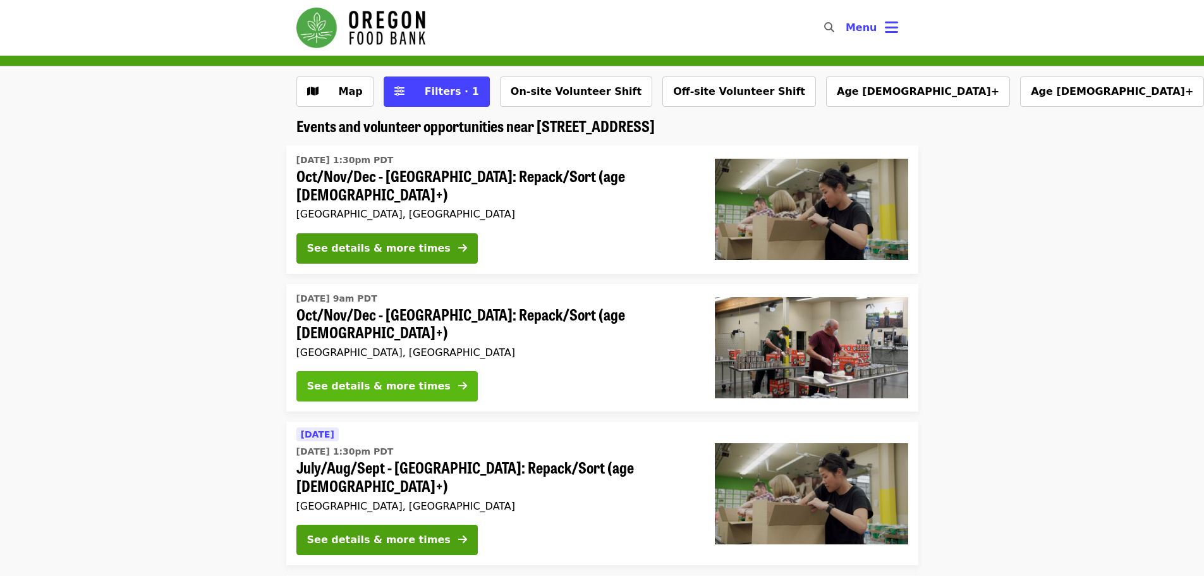
click at [396, 378] on div "See details & more times" at bounding box center [378, 385] width 143 height 15
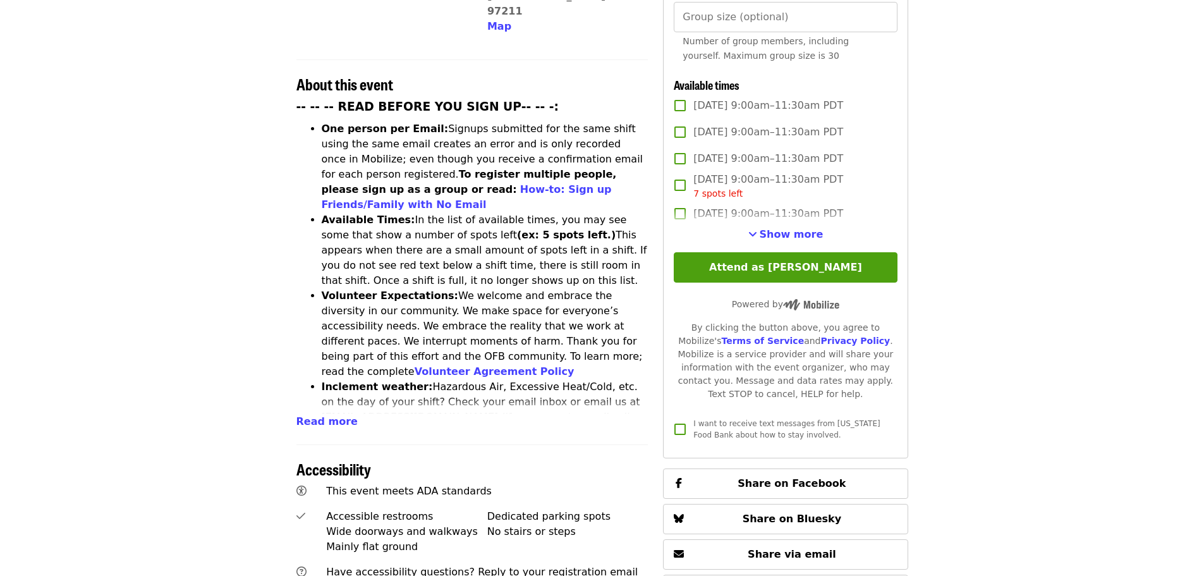
scroll to position [442, 0]
click at [789, 231] on span "Show more" at bounding box center [792, 233] width 64 height 12
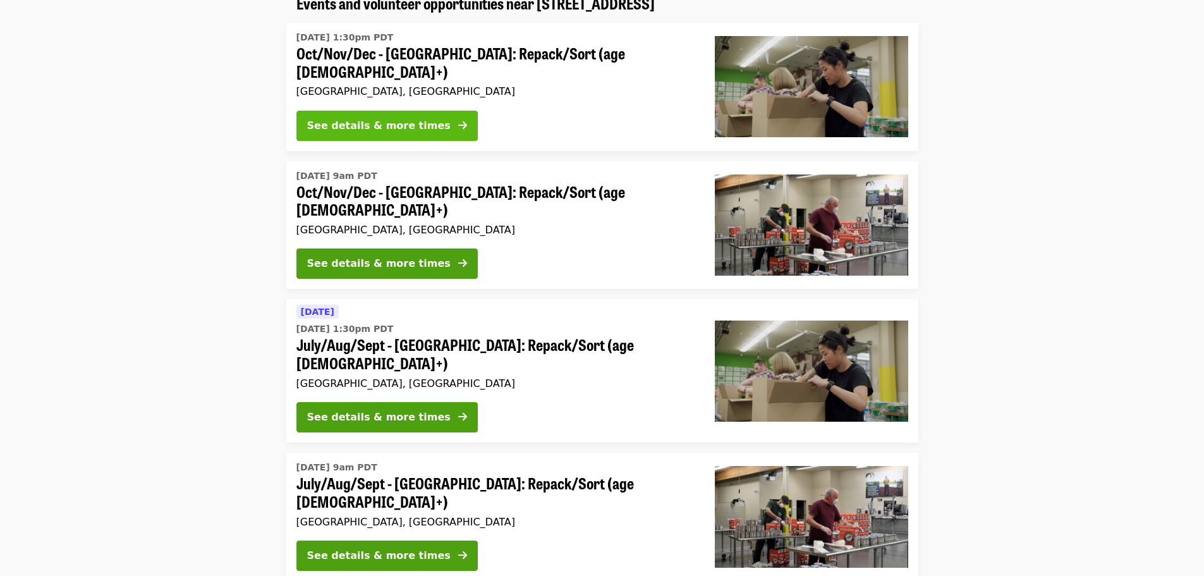
scroll to position [126, 0]
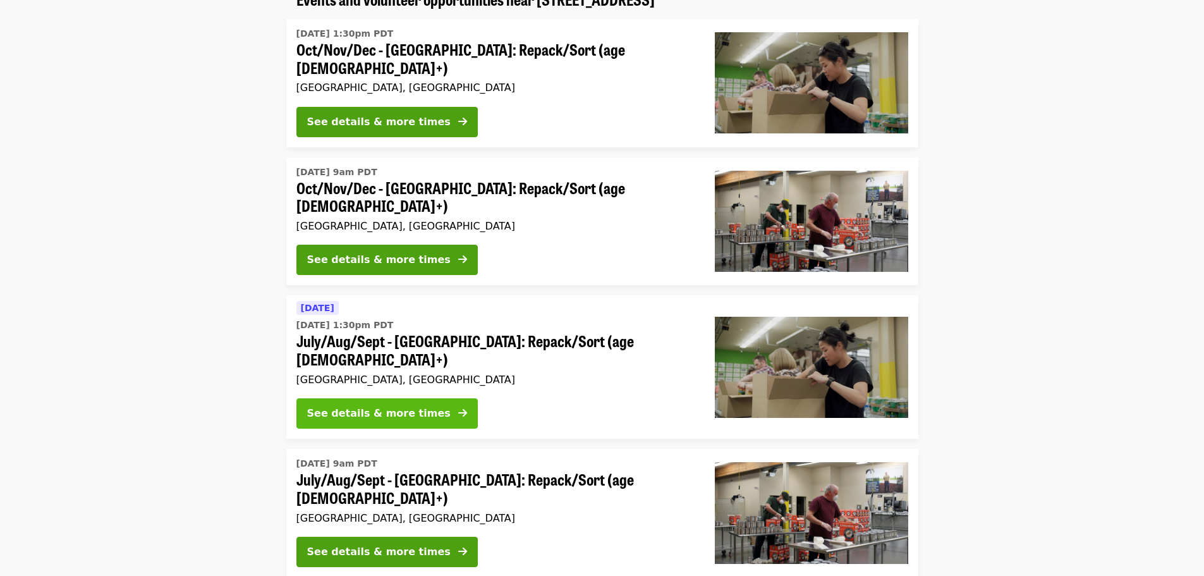
click at [411, 406] on div "See details & more times" at bounding box center [378, 413] width 143 height 15
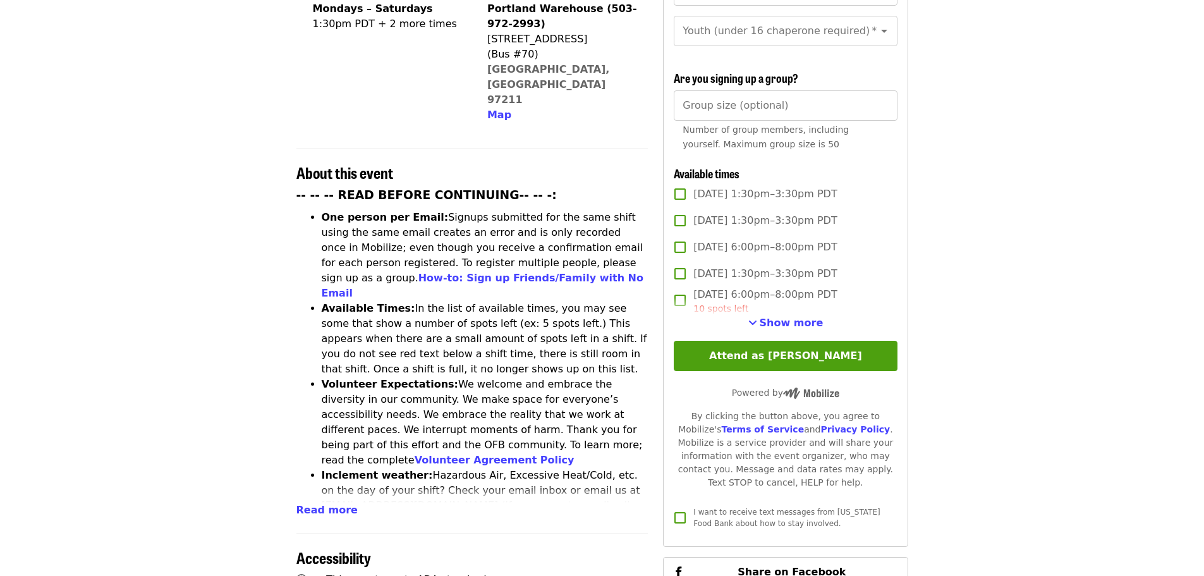
scroll to position [442, 0]
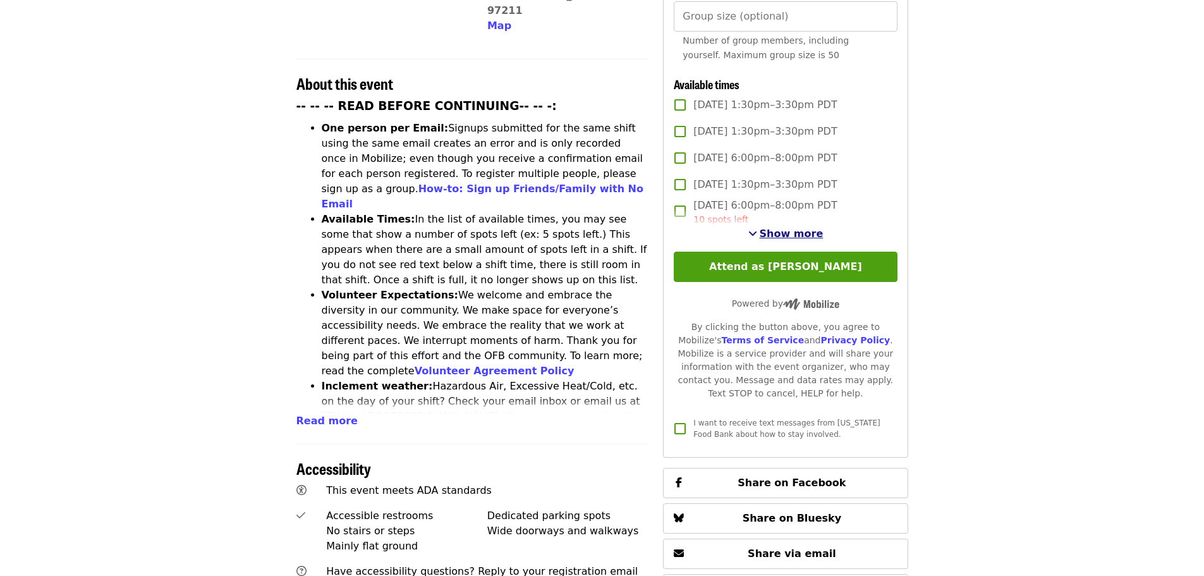
click at [786, 236] on span "Show more" at bounding box center [792, 233] width 64 height 12
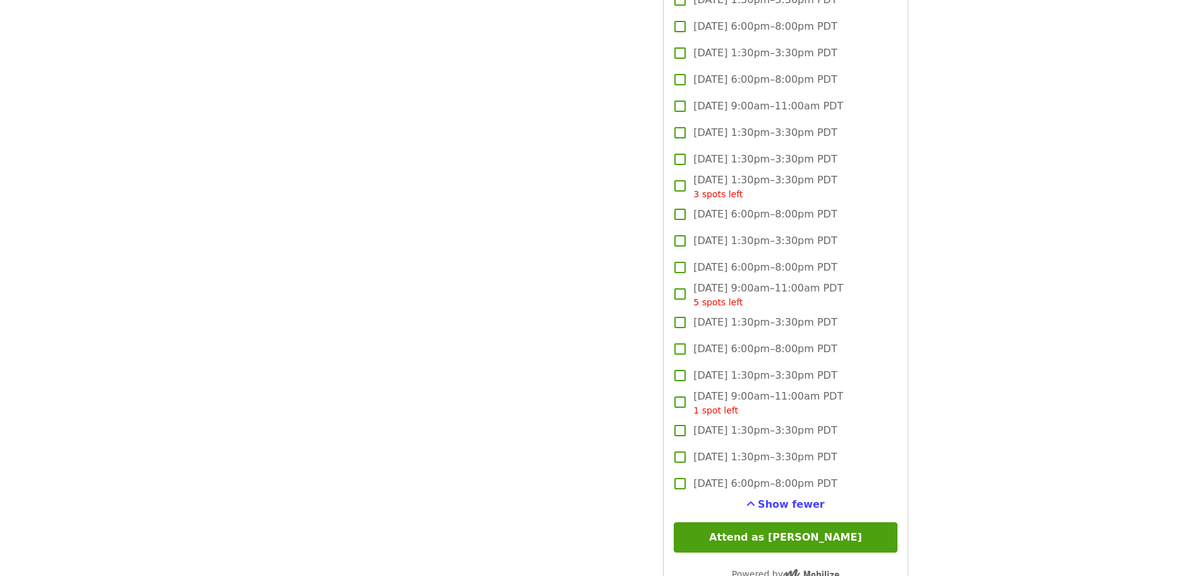
scroll to position [1517, 0]
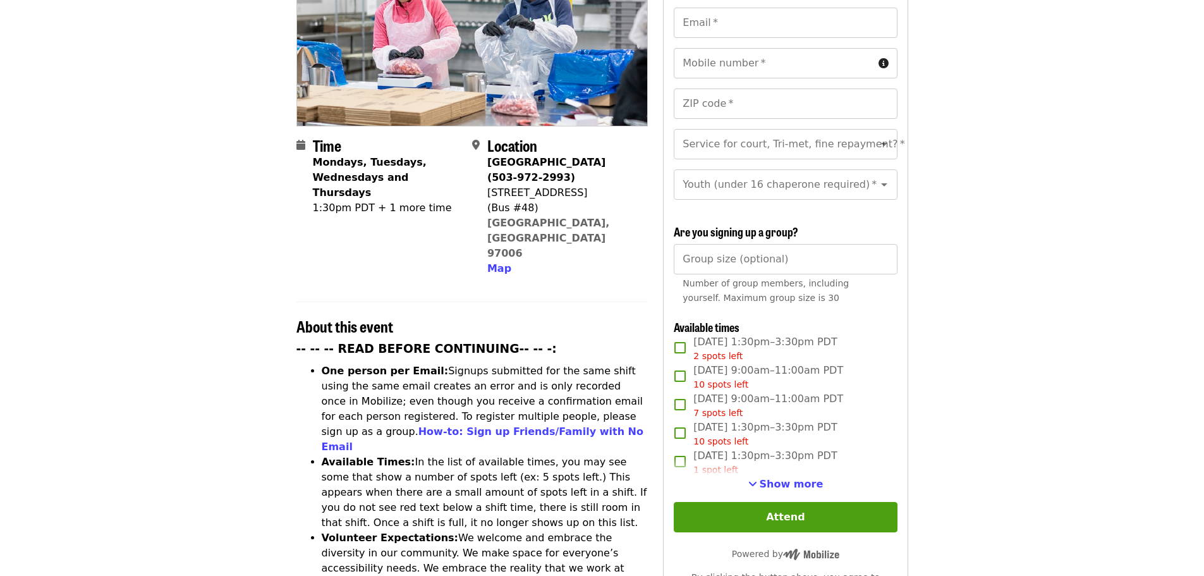
scroll to position [379, 0]
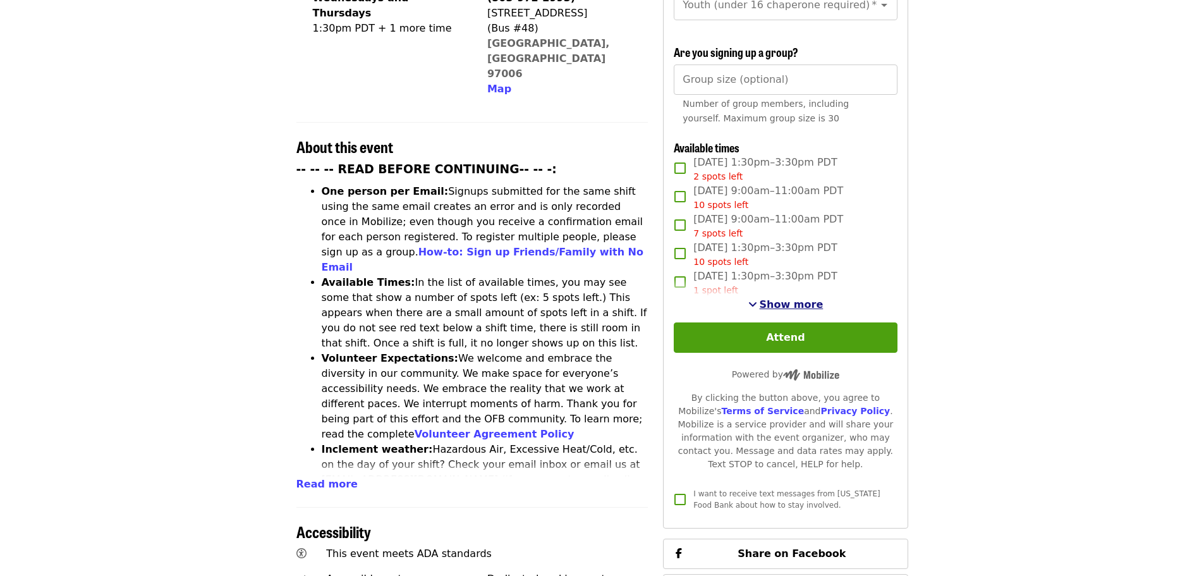
click at [793, 303] on span "Show more" at bounding box center [792, 304] width 64 height 12
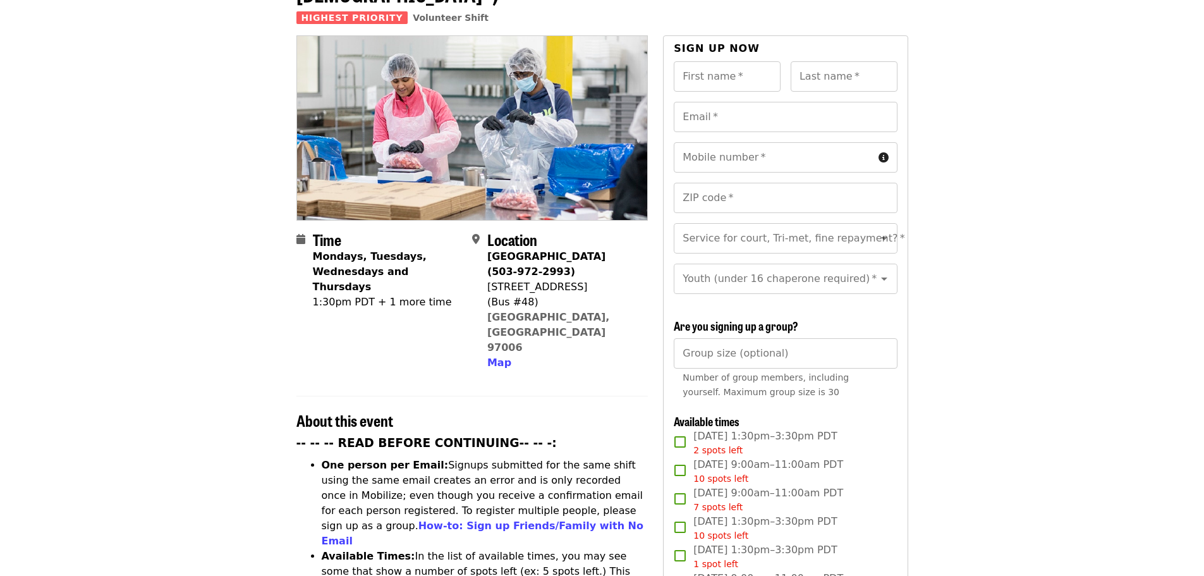
scroll to position [0, 0]
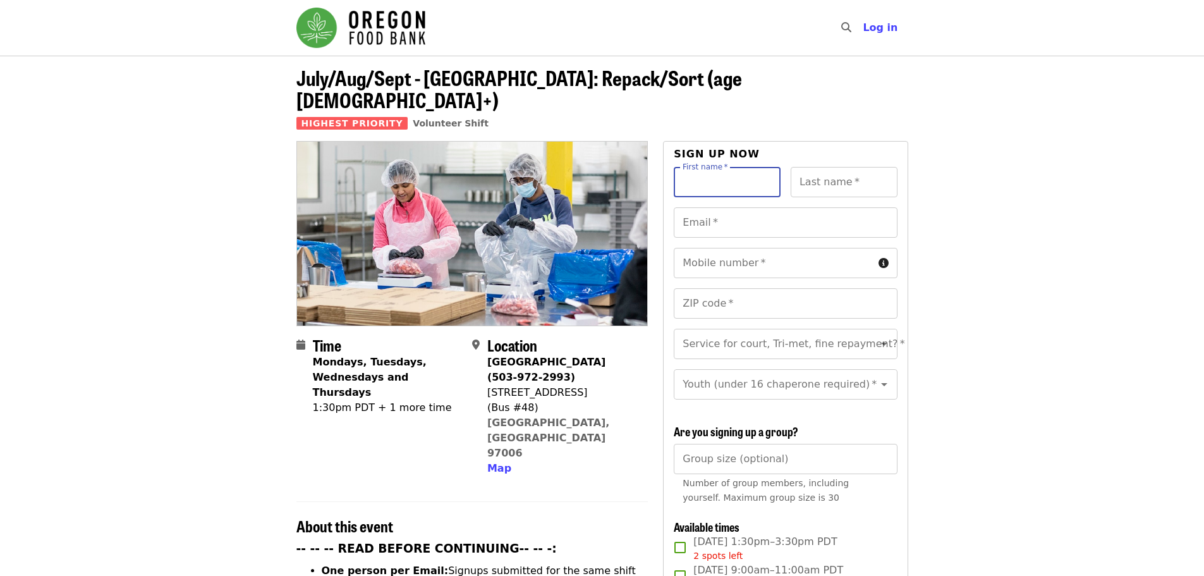
click at [718, 167] on div "First name   * First name *" at bounding box center [727, 182] width 107 height 30
type input "******"
type input "*****"
type input "**********"
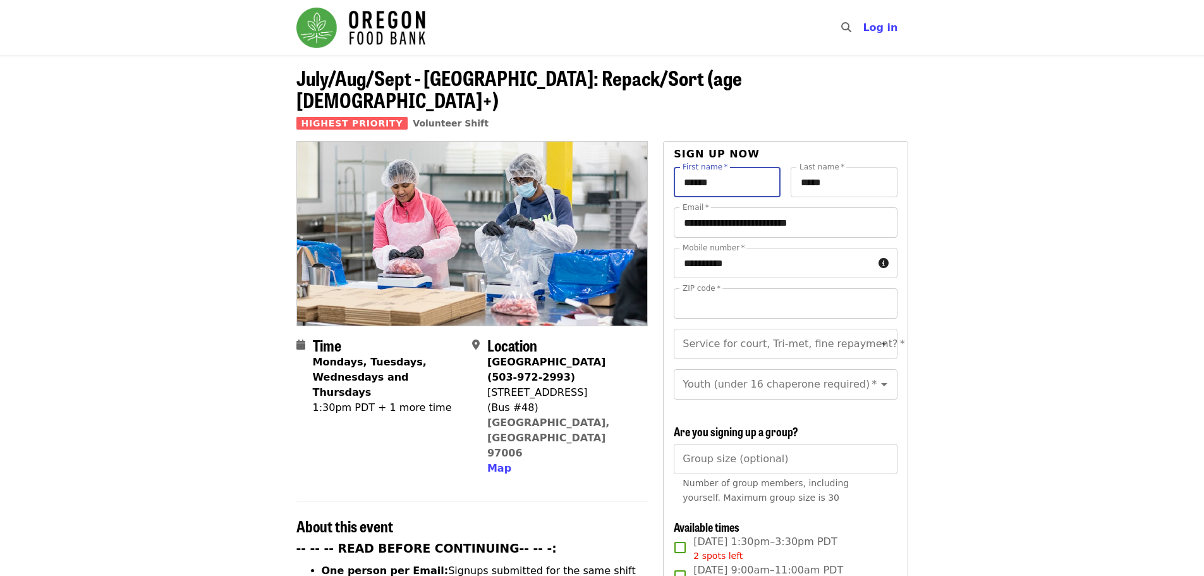
type input "*****"
click at [823, 369] on div "Youth (under 16 chaperone required)   * Youth (under 16 chaperone required) *" at bounding box center [785, 384] width 223 height 30
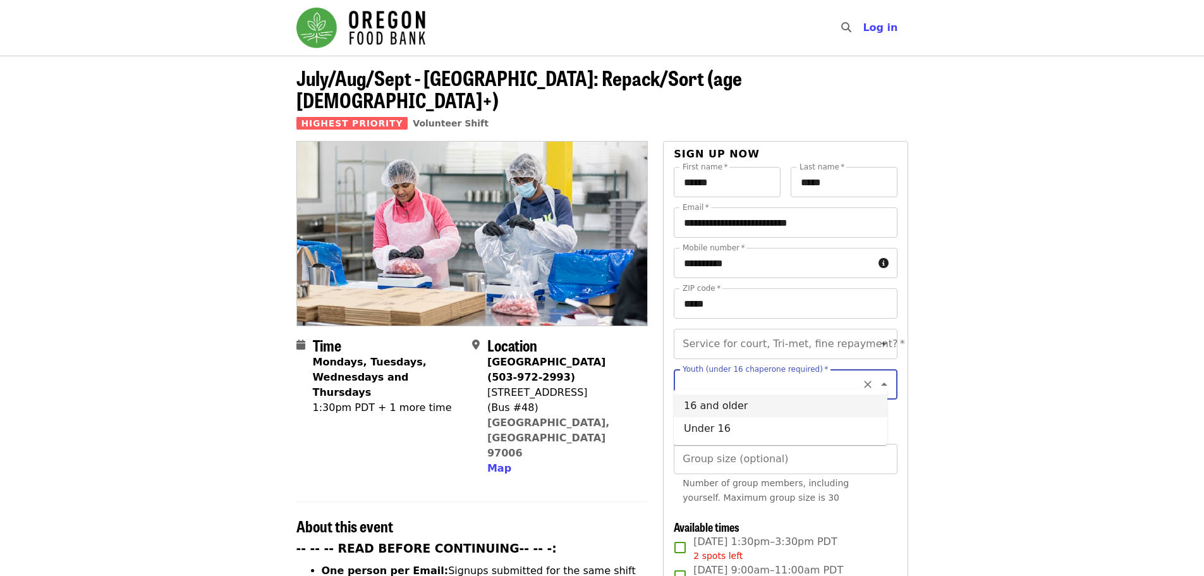
click at [756, 409] on li "16 and older" at bounding box center [781, 405] width 214 height 23
type input "**********"
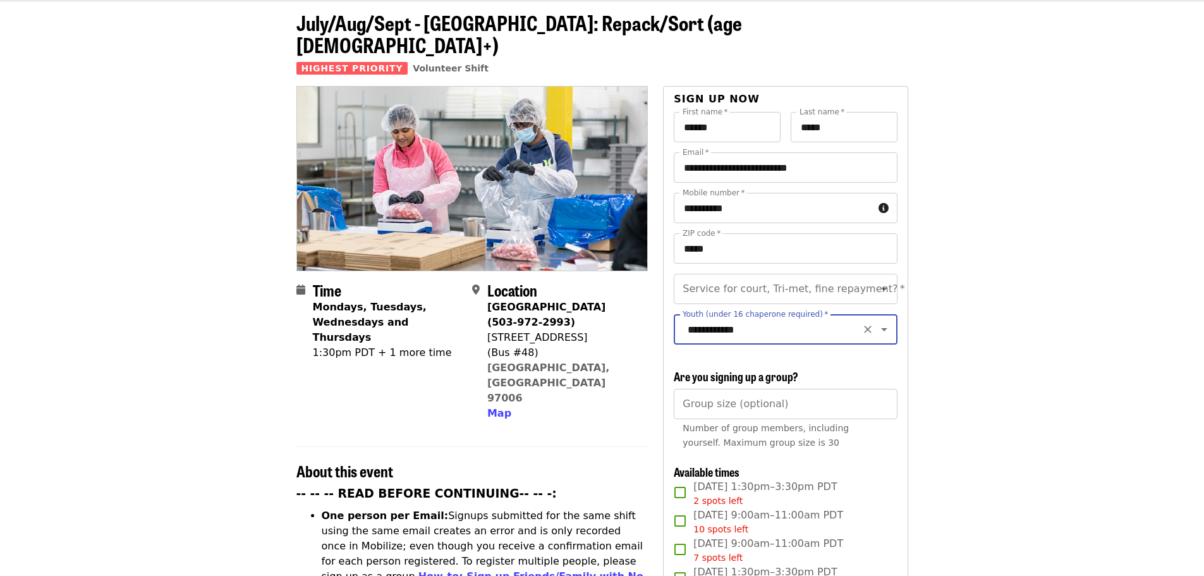
scroll to position [126, 0]
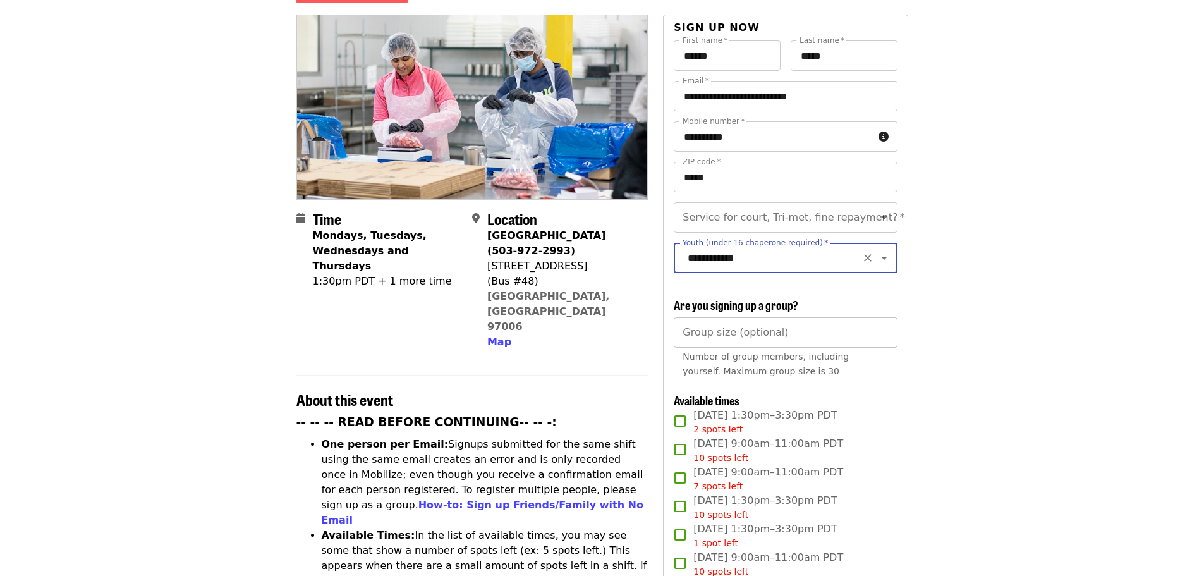
click at [748, 330] on input "Group size (optional)" at bounding box center [785, 332] width 223 height 30
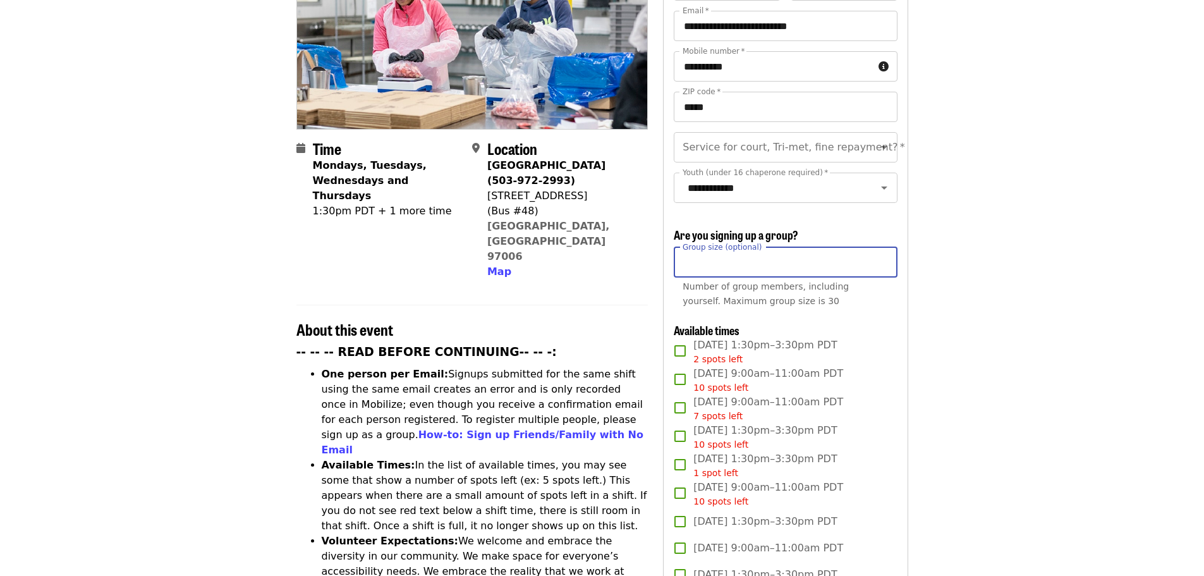
scroll to position [190, 0]
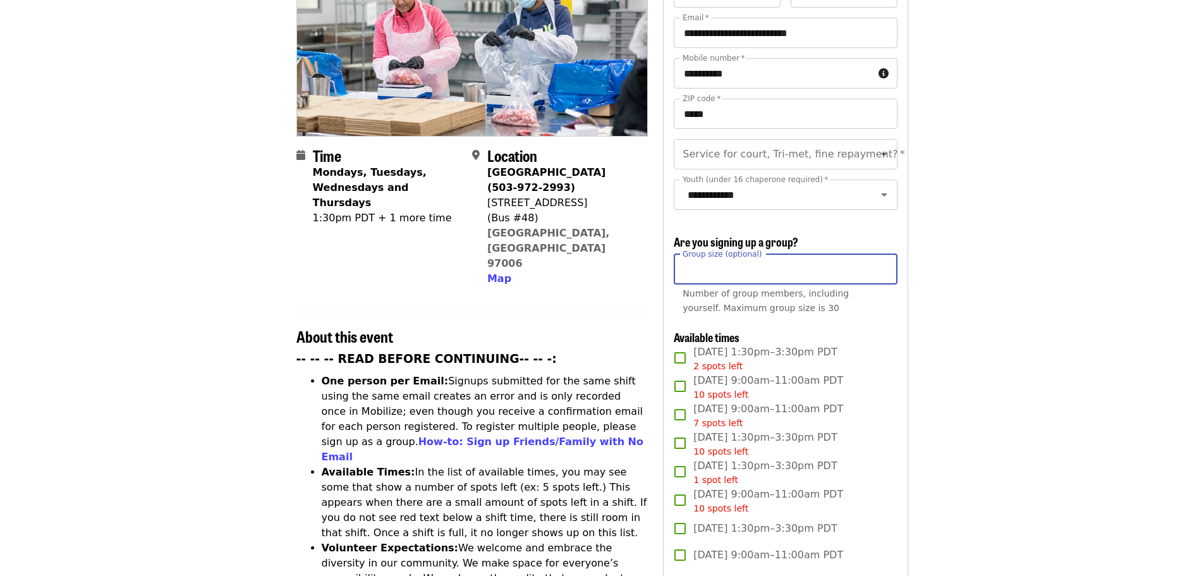
drag, startPoint x: 663, startPoint y: 264, endPoint x: 653, endPoint y: 264, distance: 10.1
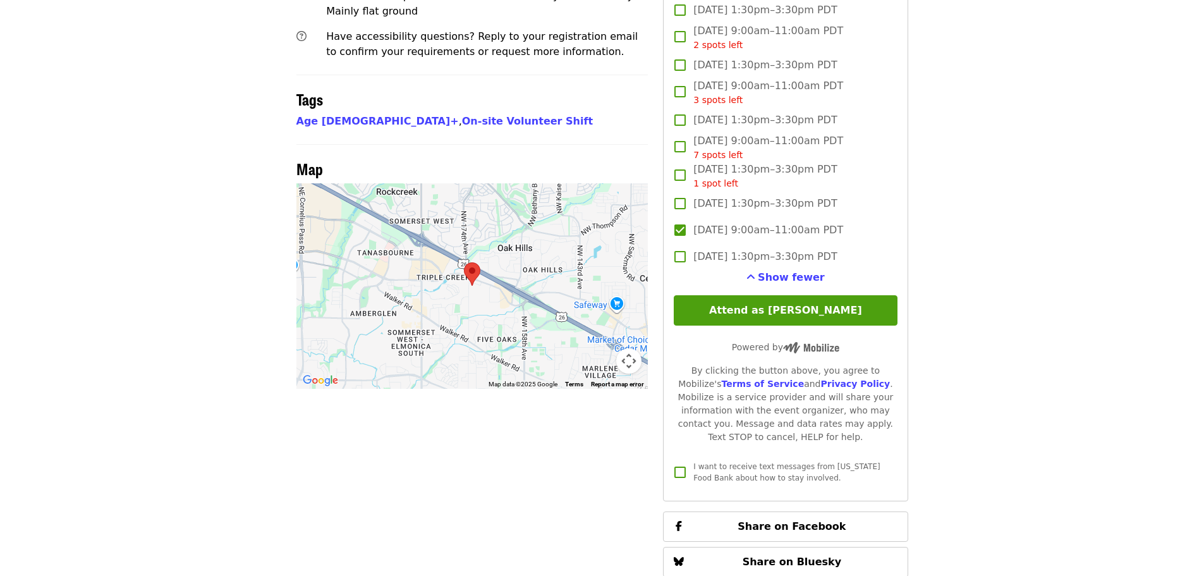
scroll to position [1011, 0]
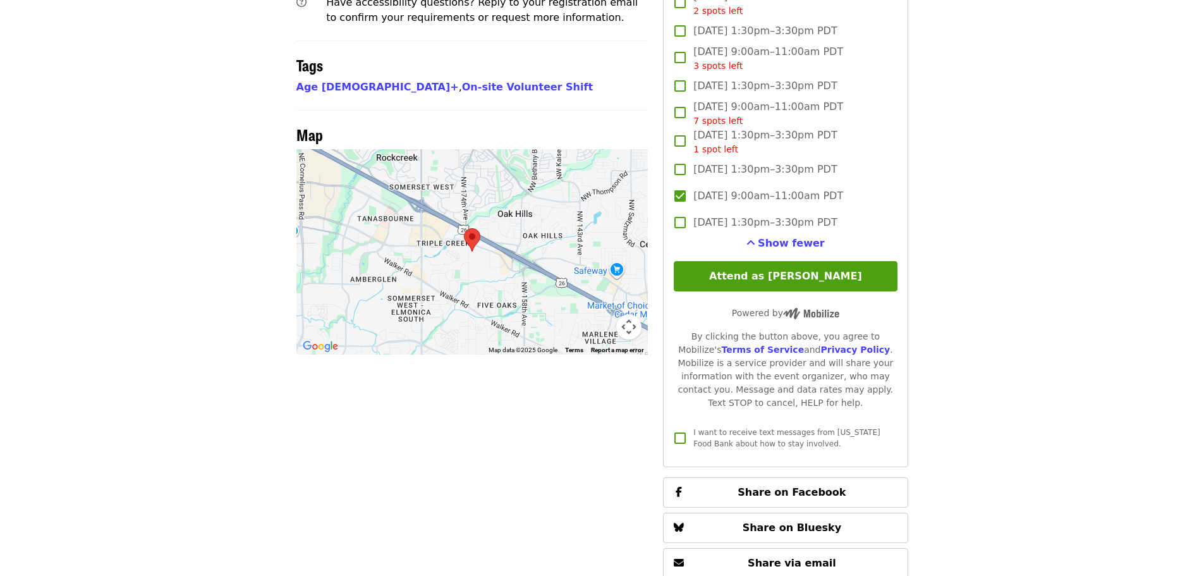
type input "*"
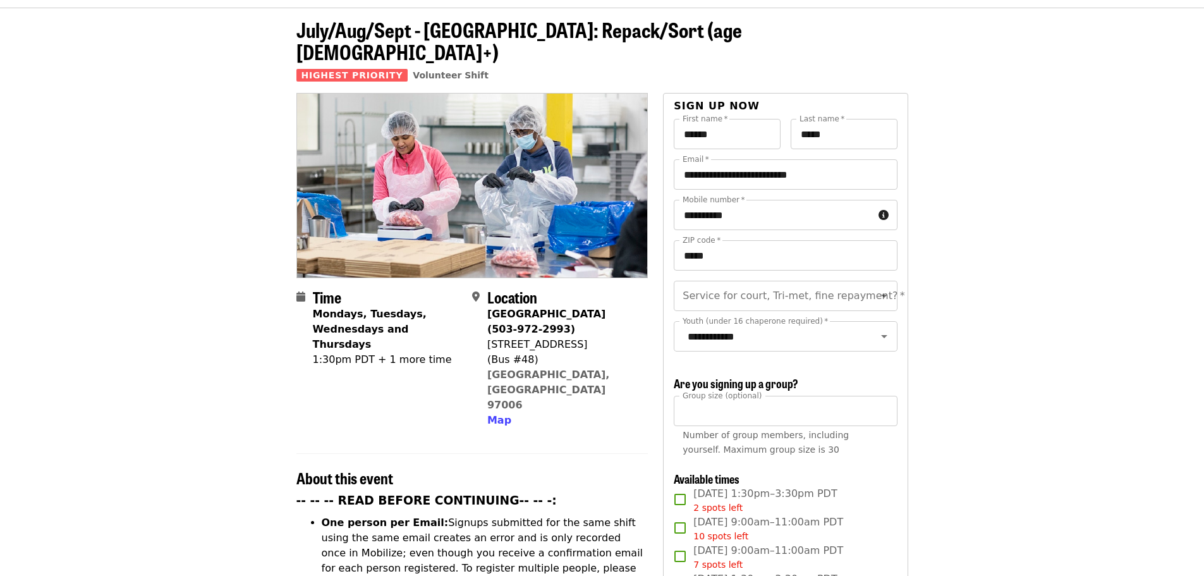
scroll to position [0, 0]
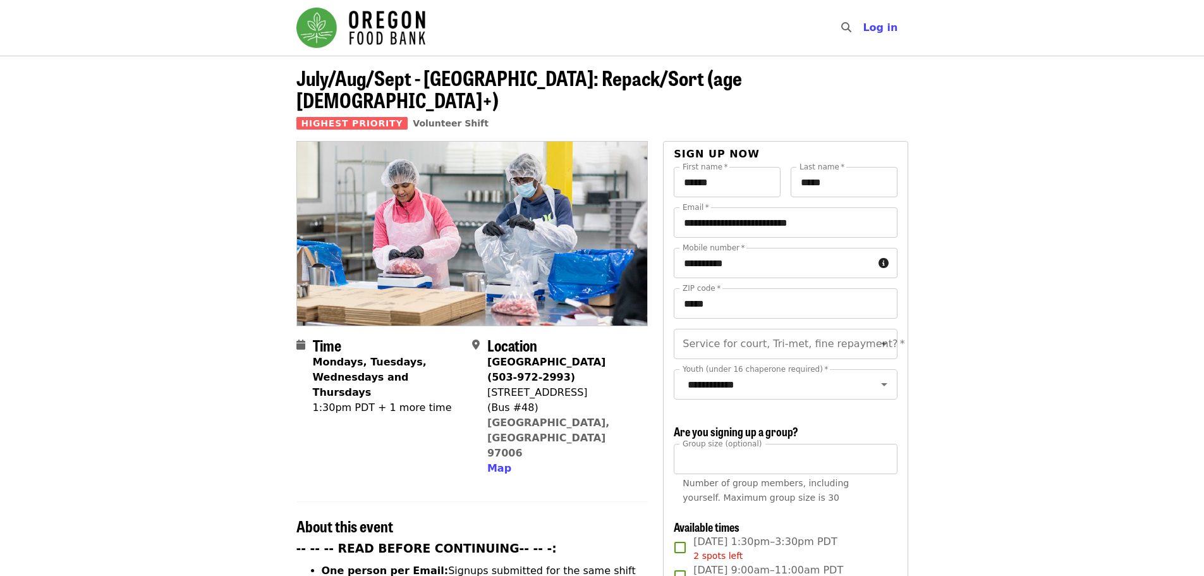
click at [976, 92] on header "July/Aug/Sept - [GEOGRAPHIC_DATA]: Repack/Sort (age [DEMOGRAPHIC_DATA]+) Highes…" at bounding box center [602, 98] width 1204 height 85
